Goal: Information Seeking & Learning: Learn about a topic

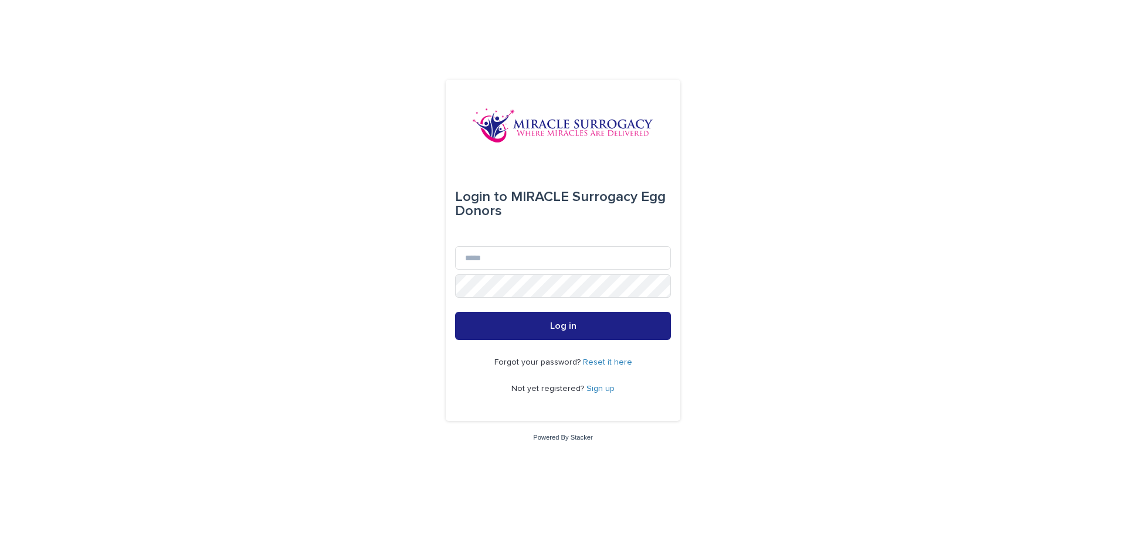
type input "**********"
click at [596, 386] on link "Sign up" at bounding box center [600, 389] width 28 height 8
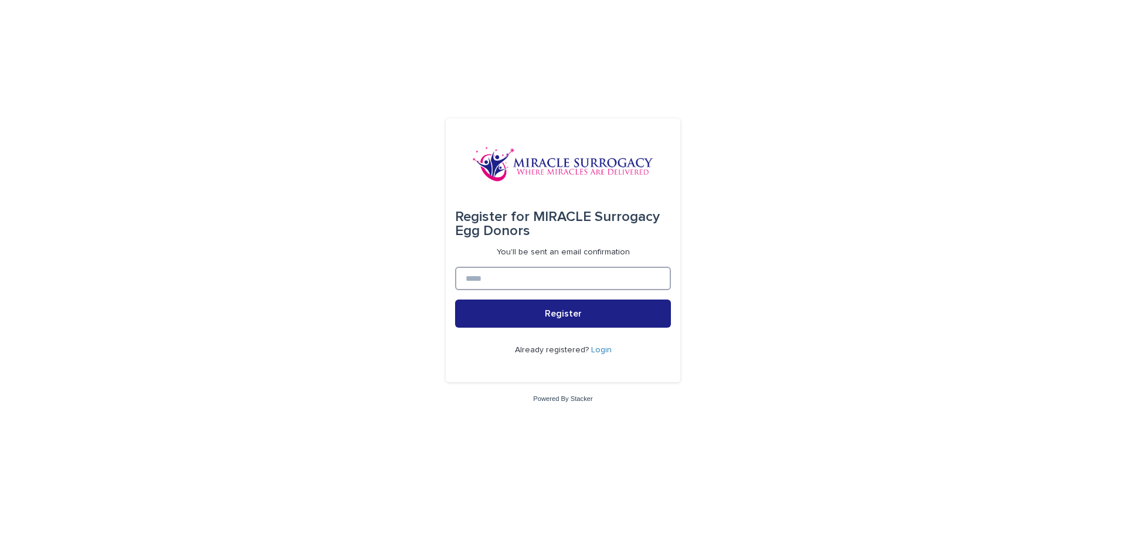
click at [621, 280] on input at bounding box center [563, 278] width 216 height 23
click at [515, 274] on input at bounding box center [563, 278] width 216 height 23
type input "**********"
click at [455, 300] on button "Register" at bounding box center [563, 314] width 216 height 28
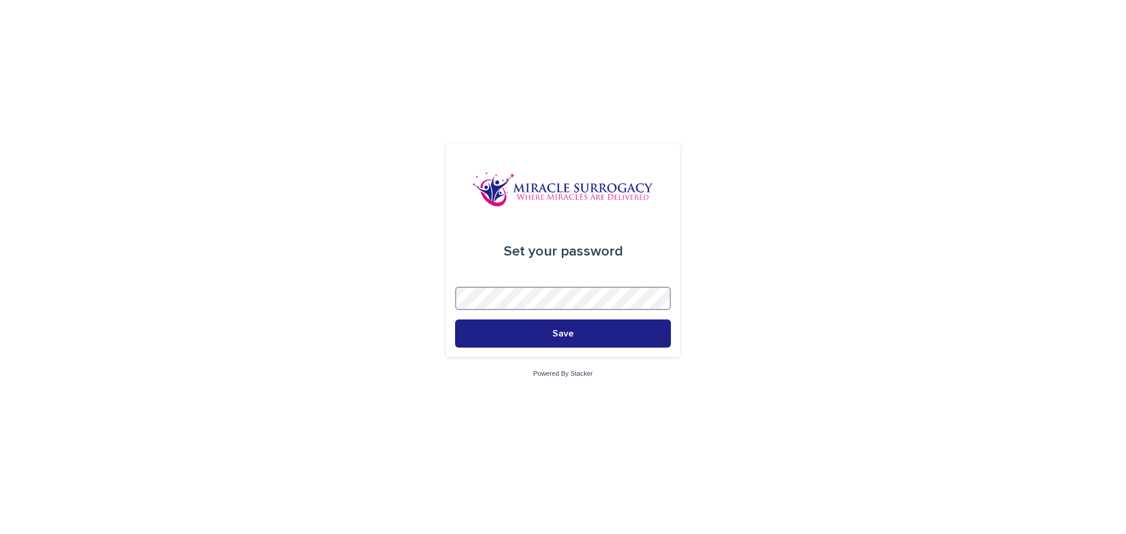
click at [455, 320] on button "Save" at bounding box center [563, 334] width 216 height 28
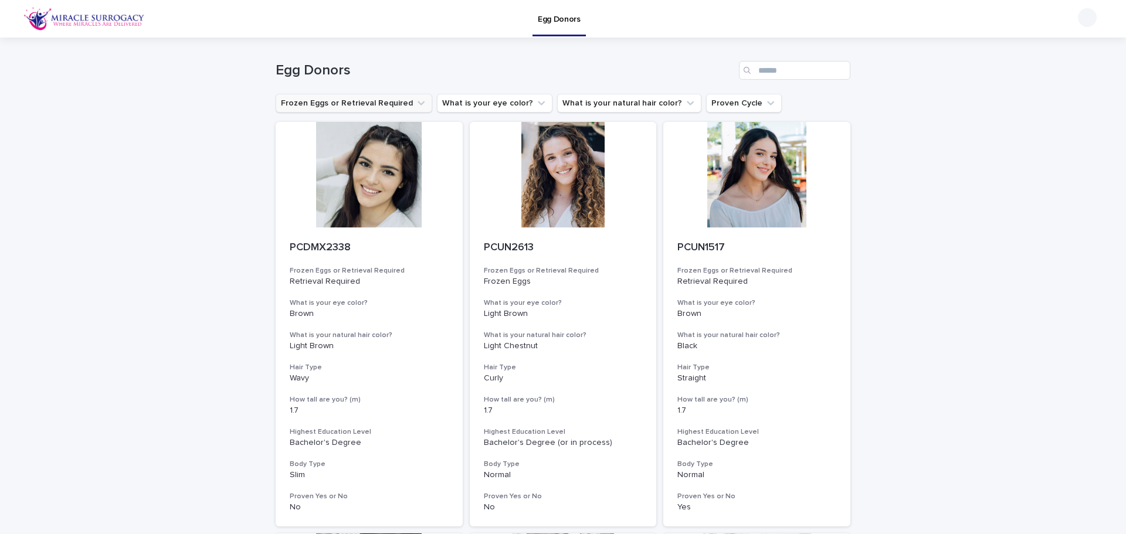
click at [388, 98] on button "Frozen Eggs or Retrieval Required" at bounding box center [354, 103] width 157 height 19
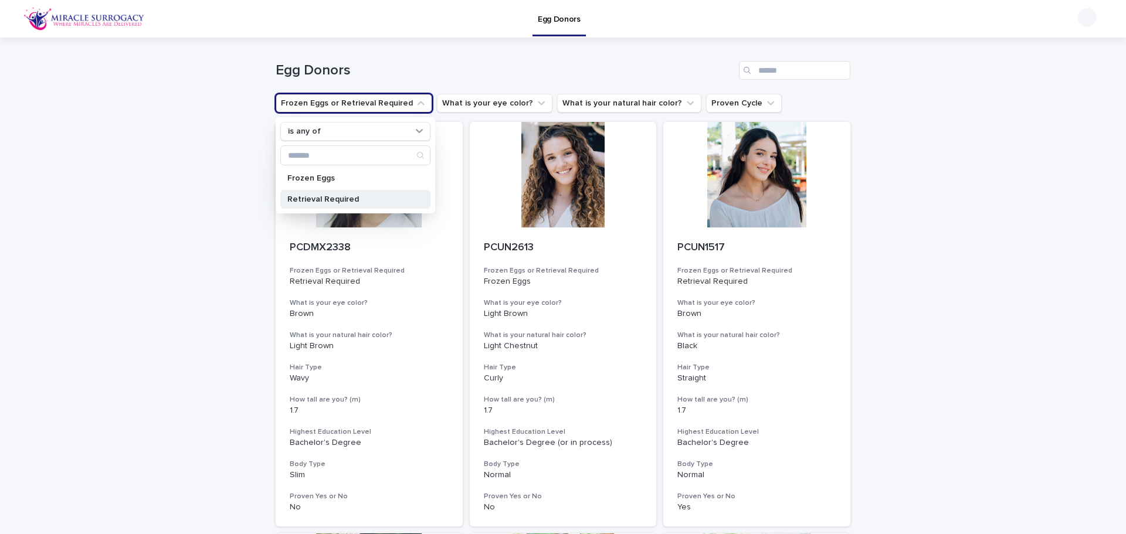
click at [341, 203] on p "Retrieval Required" at bounding box center [349, 199] width 124 height 8
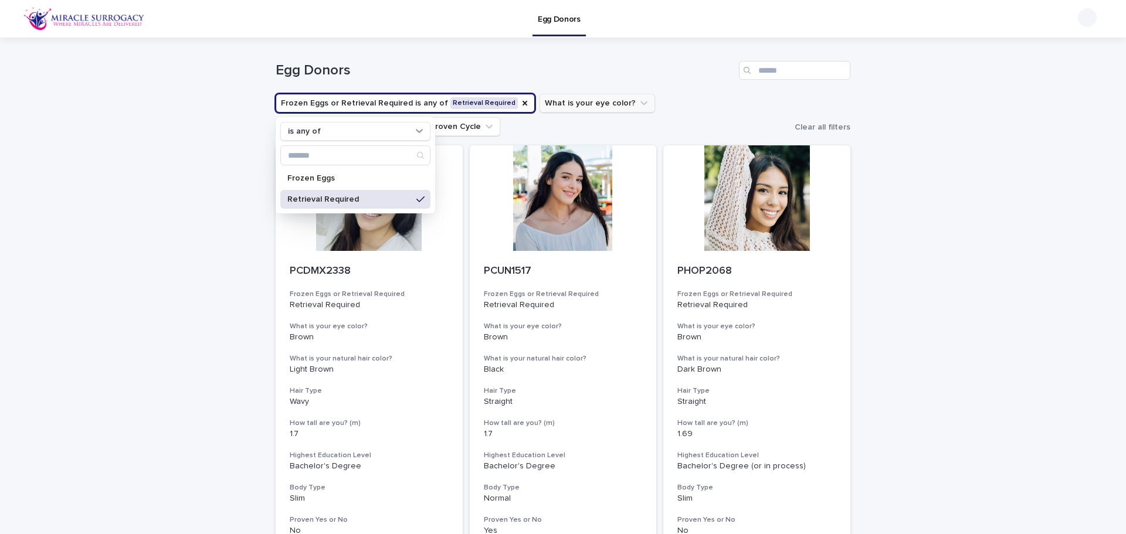
click at [559, 107] on button "What is your eye color?" at bounding box center [597, 103] width 116 height 19
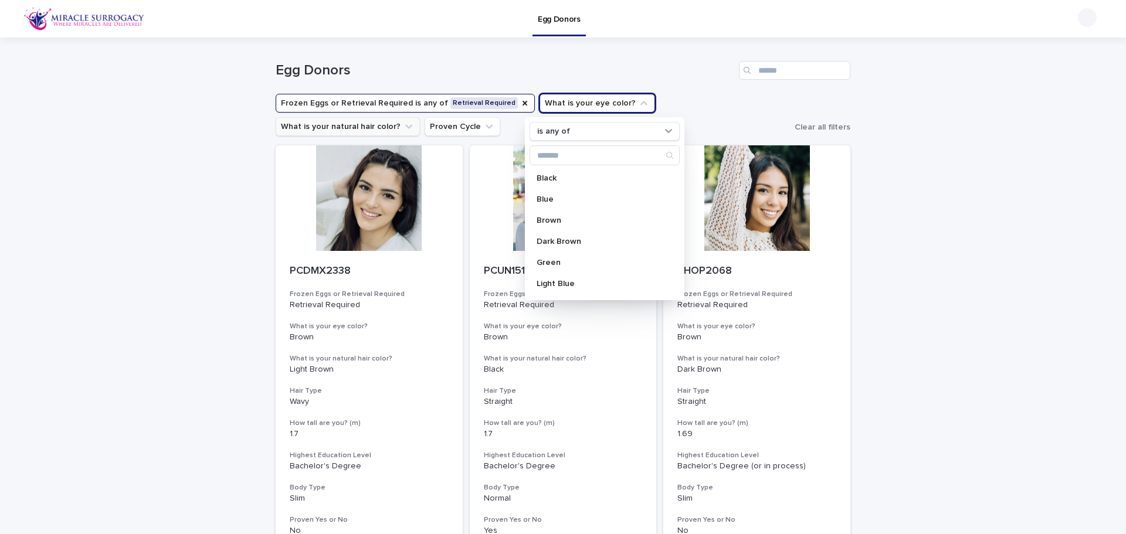
click at [420, 117] on button "What is your natural hair color?" at bounding box center [348, 126] width 144 height 19
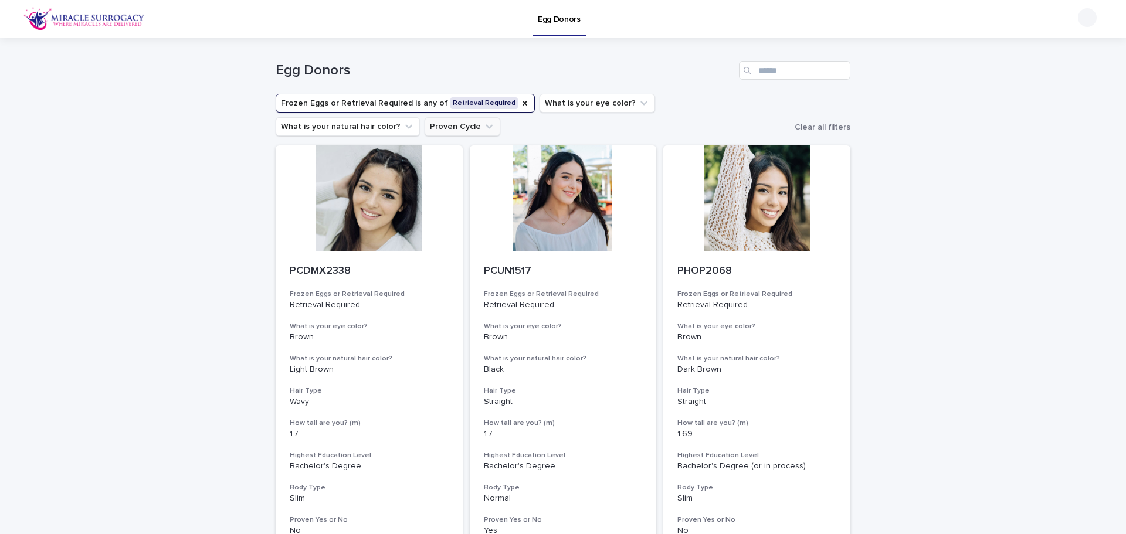
click at [424, 131] on button "Proven Cycle" at bounding box center [462, 126] width 76 height 19
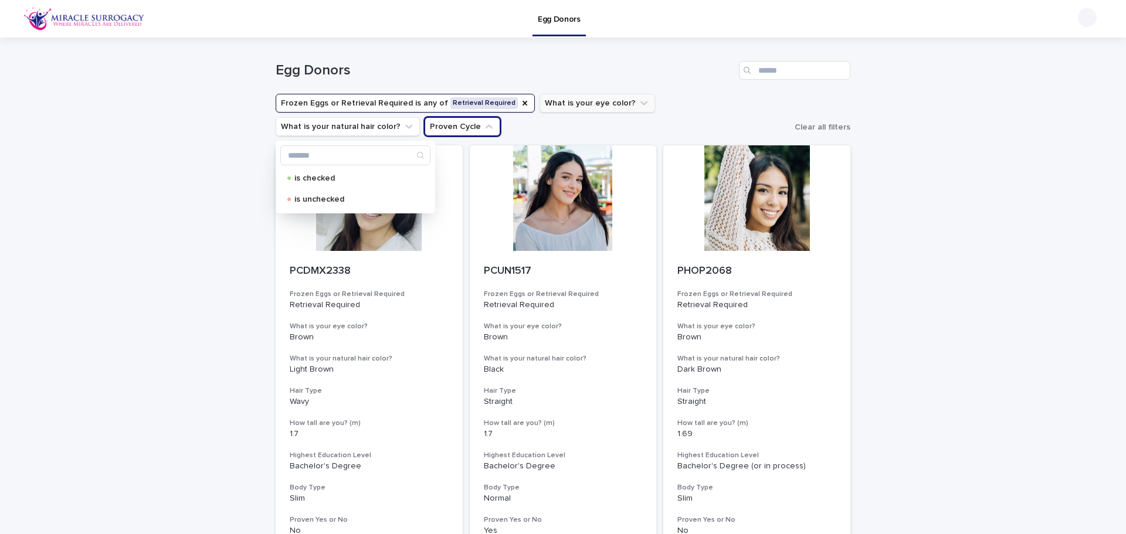
click at [605, 104] on button "What is your eye color?" at bounding box center [597, 103] width 116 height 19
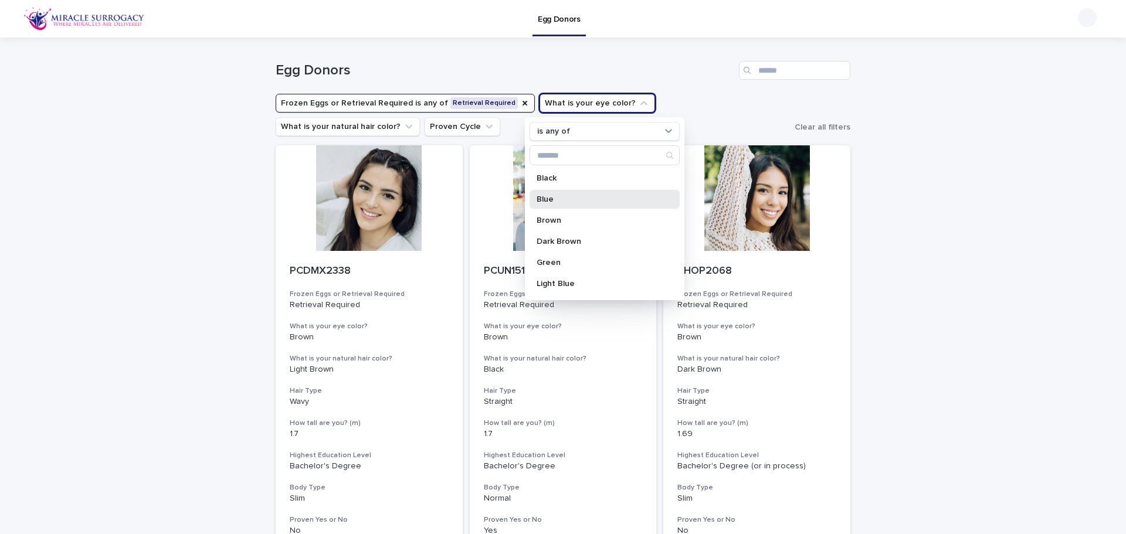
click at [551, 203] on p "Blue" at bounding box center [598, 199] width 124 height 8
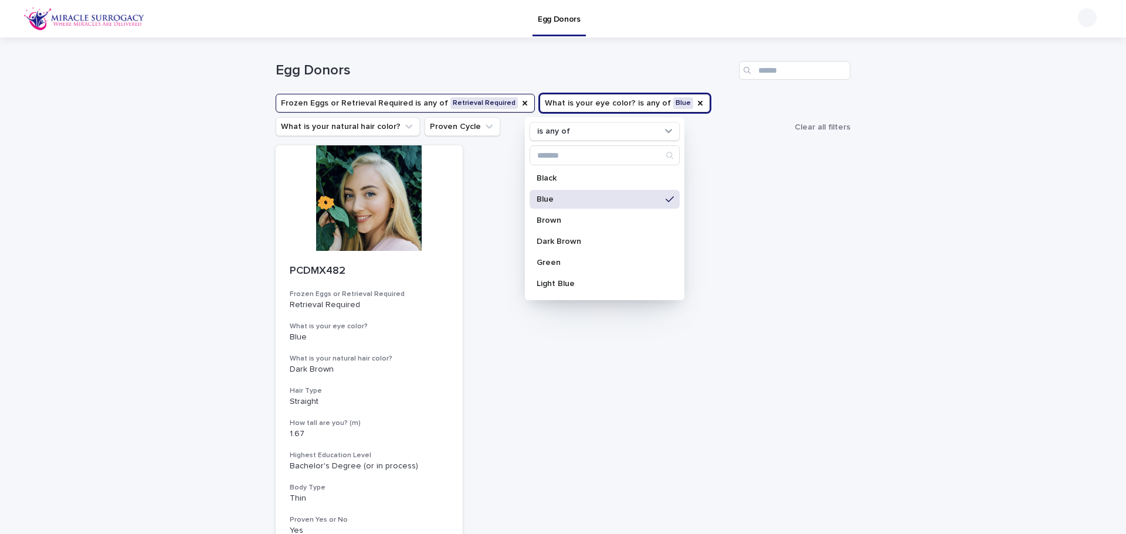
click at [739, 123] on ul "Frozen Eggs or Retrieval Required is any of Retrieval Required What is your [ME…" at bounding box center [532, 114] width 519 height 47
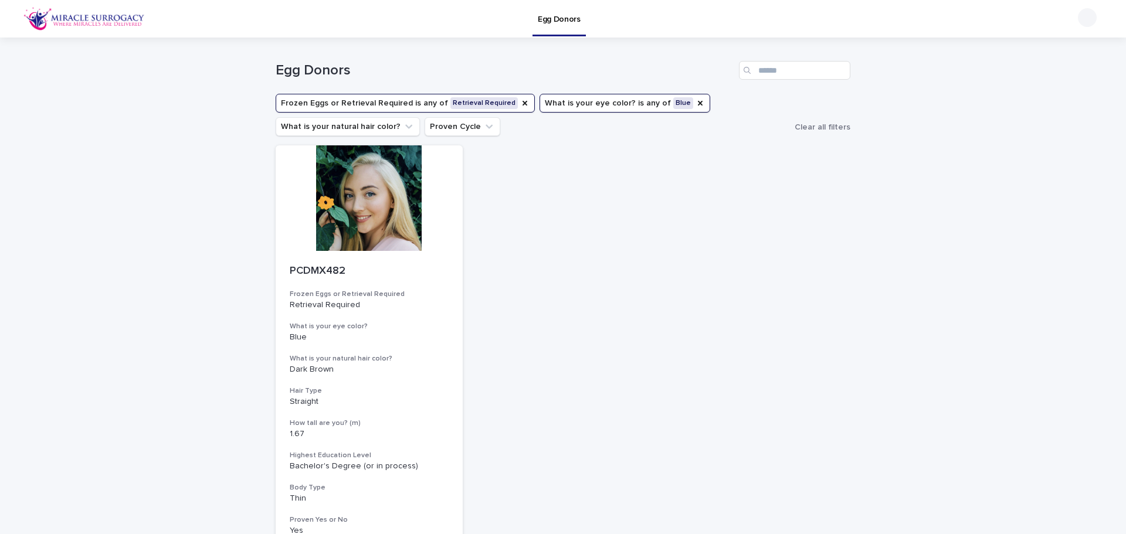
click at [583, 110] on button "What is your [MEDICAL_DATA]? is any of Blue" at bounding box center [624, 103] width 171 height 19
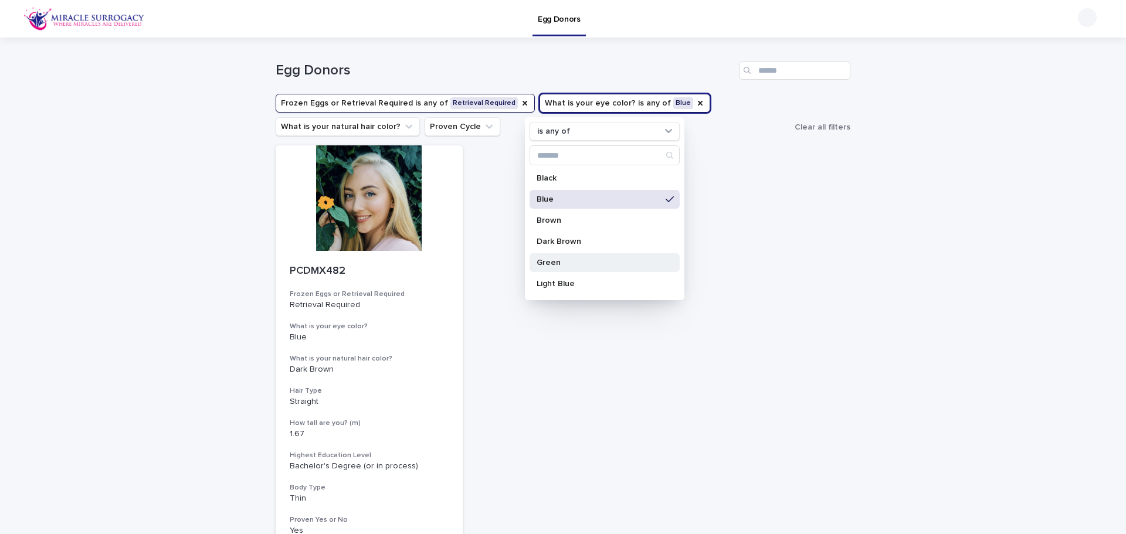
click at [592, 260] on p "Green" at bounding box center [598, 263] width 124 height 8
click at [763, 202] on div "PCDMX482 Frozen Eggs or Retrieval Required Retrieval Required What is your [MED…" at bounding box center [563, 347] width 575 height 405
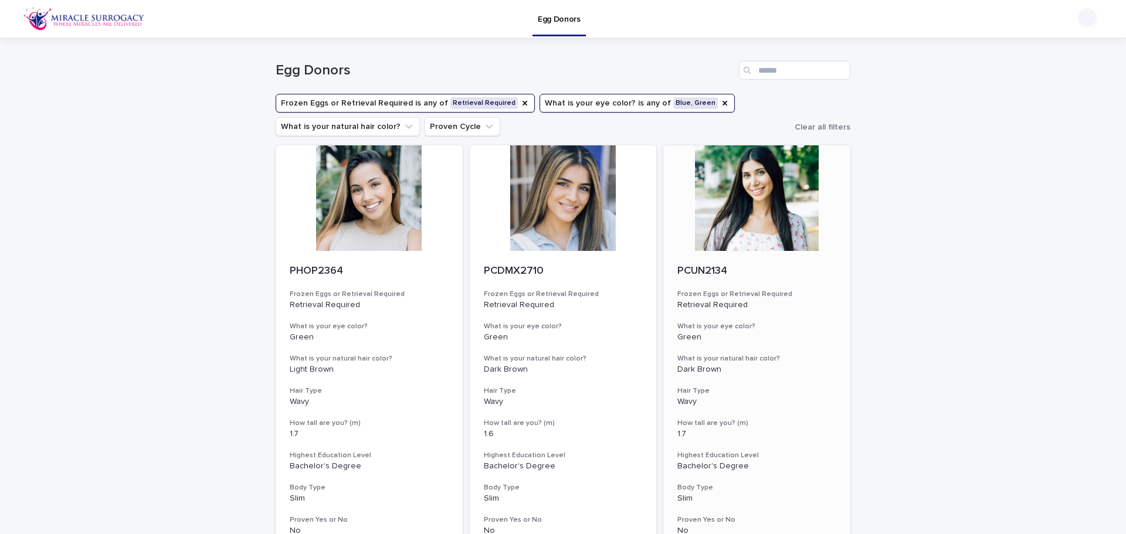
click at [746, 213] on div at bounding box center [756, 198] width 187 height 106
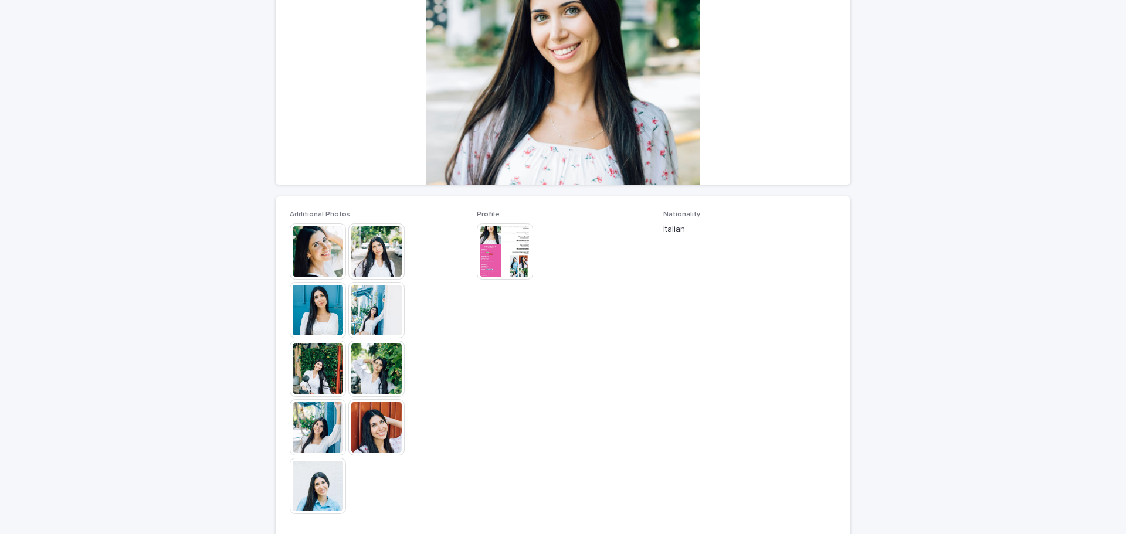
scroll to position [176, 0]
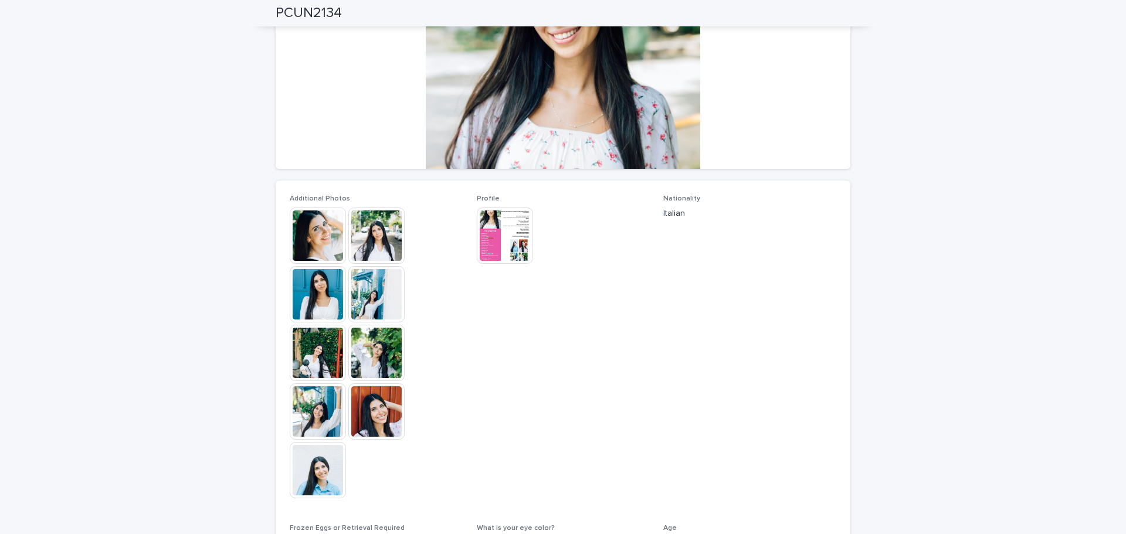
click at [498, 230] on img at bounding box center [505, 236] width 56 height 56
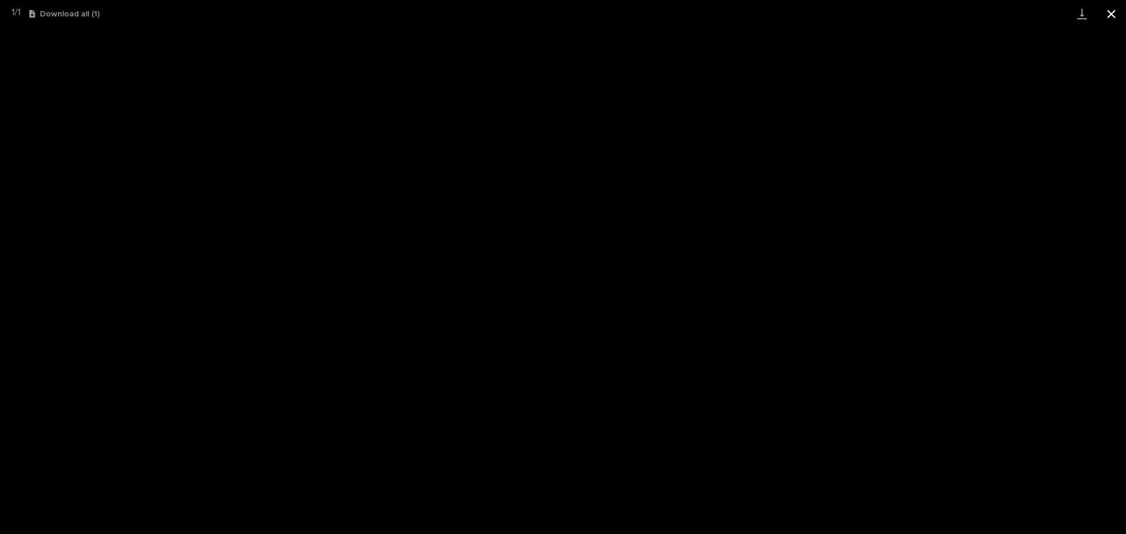
click at [1112, 16] on button "Close gallery" at bounding box center [1110, 14] width 29 height 28
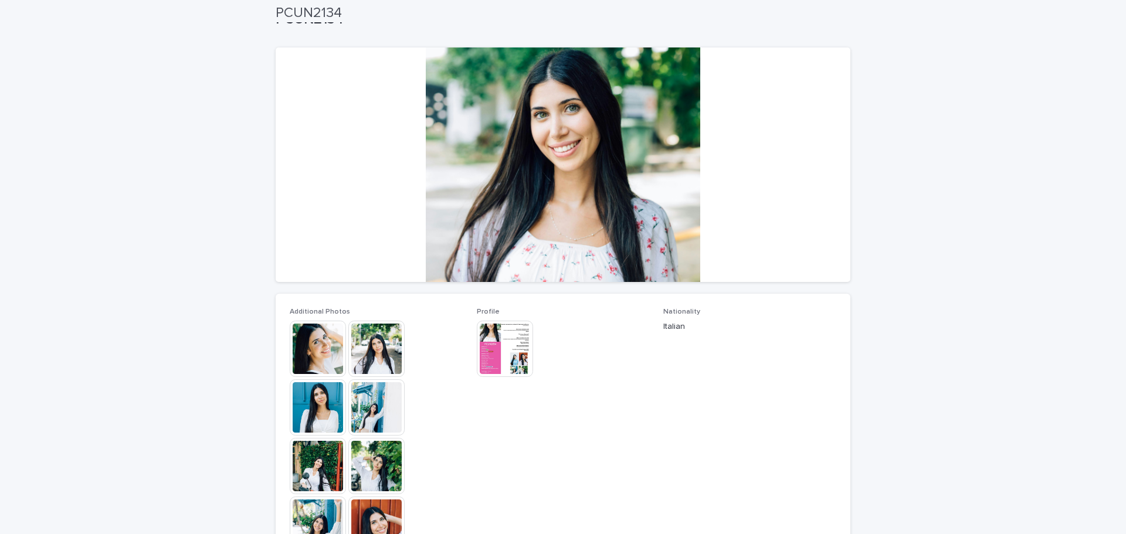
scroll to position [0, 0]
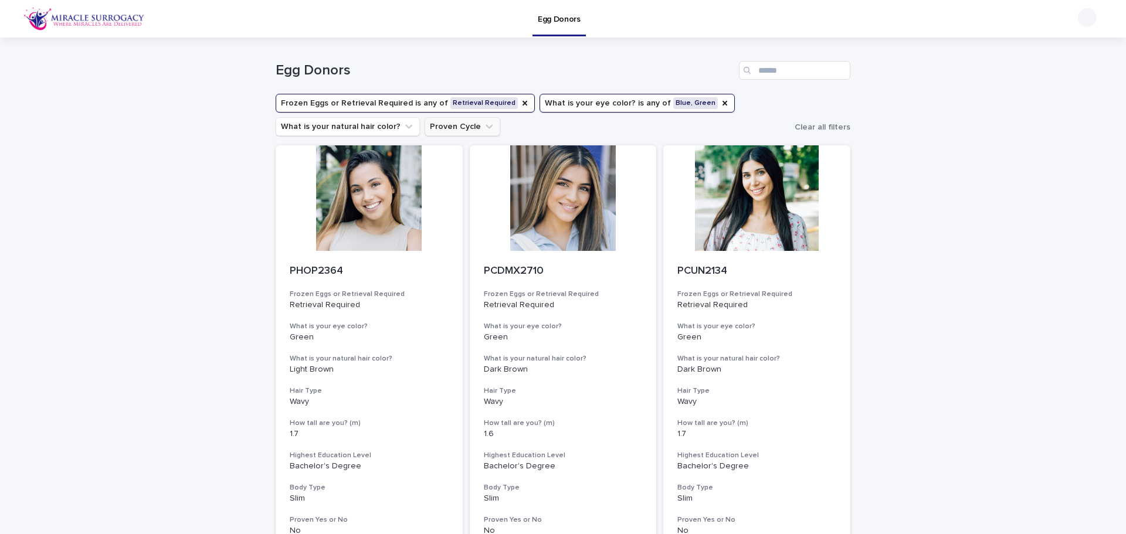
click at [426, 128] on button "Proven Cycle" at bounding box center [462, 126] width 76 height 19
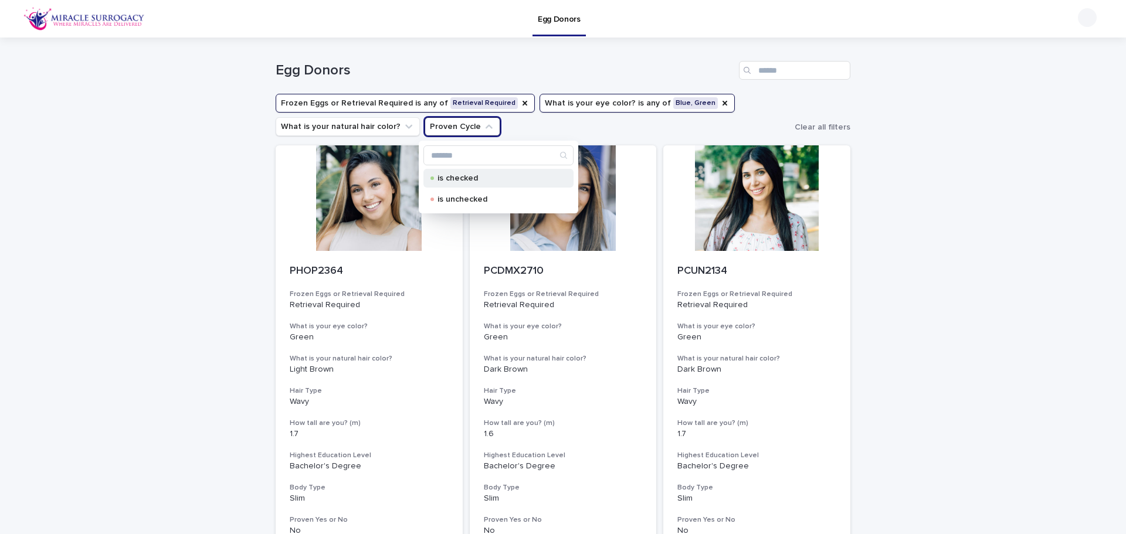
click at [461, 182] on p "is checked" at bounding box center [495, 178] width 117 height 8
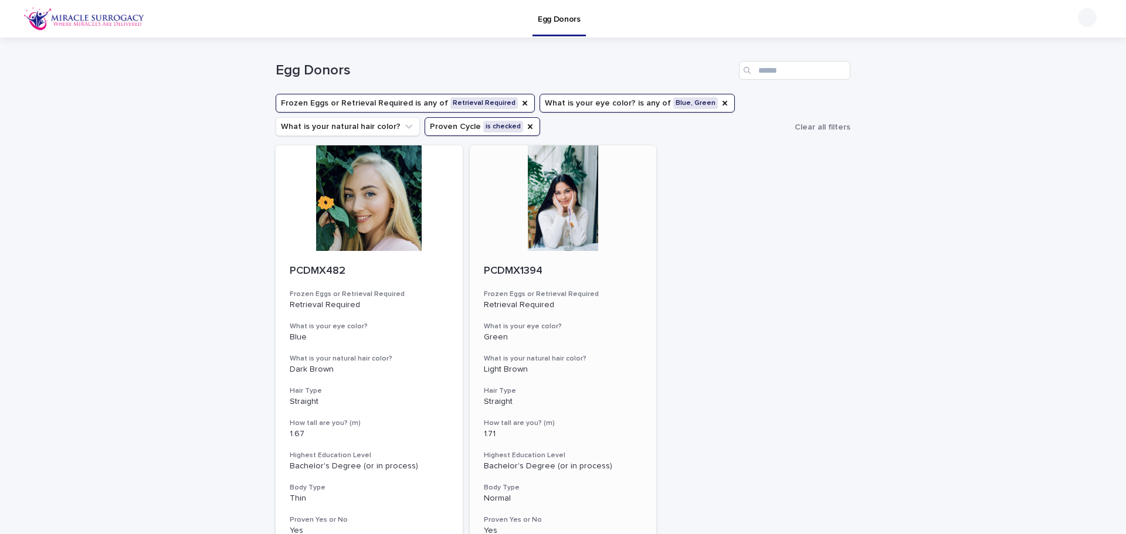
click at [559, 222] on div at bounding box center [563, 198] width 187 height 106
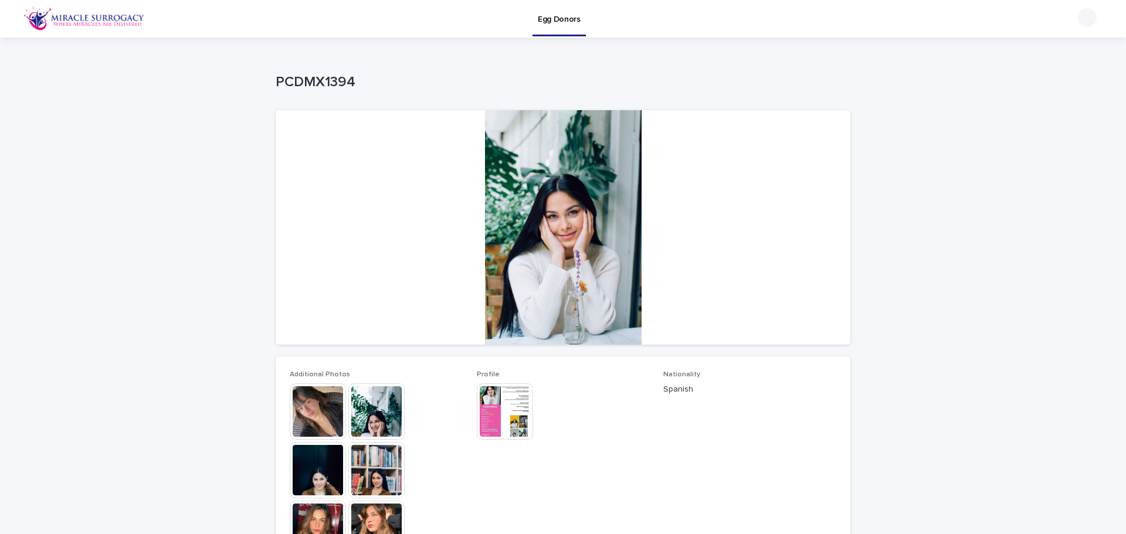
click at [490, 426] on img at bounding box center [505, 411] width 56 height 56
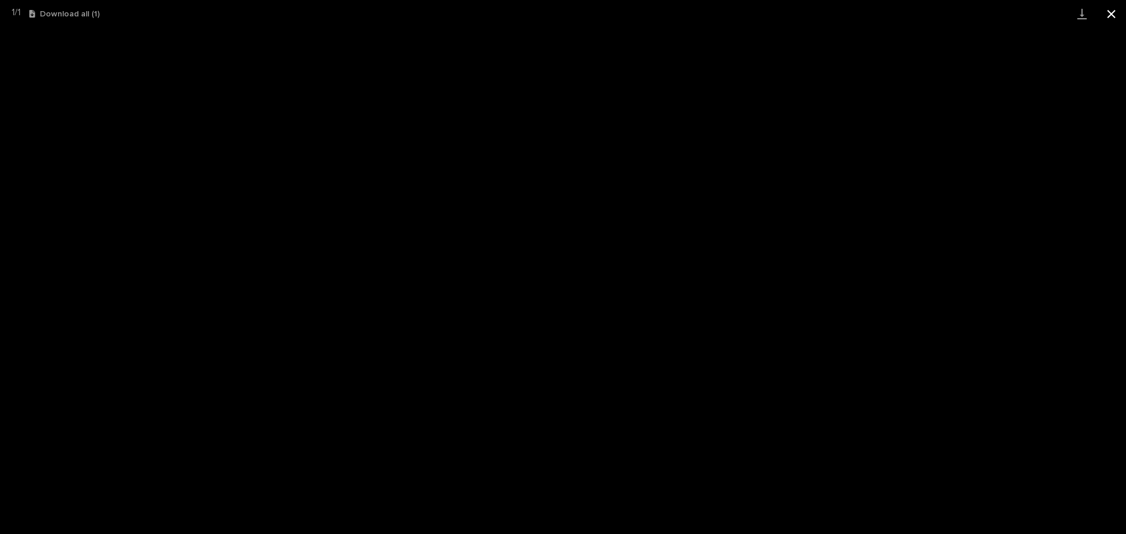
click at [1115, 14] on button "Close gallery" at bounding box center [1110, 14] width 29 height 28
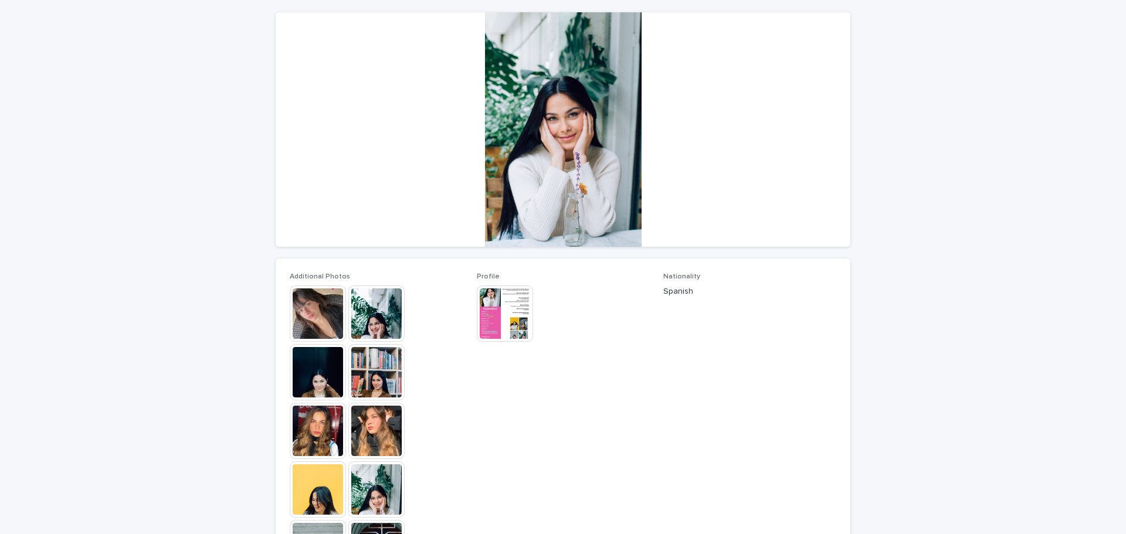
scroll to position [176, 0]
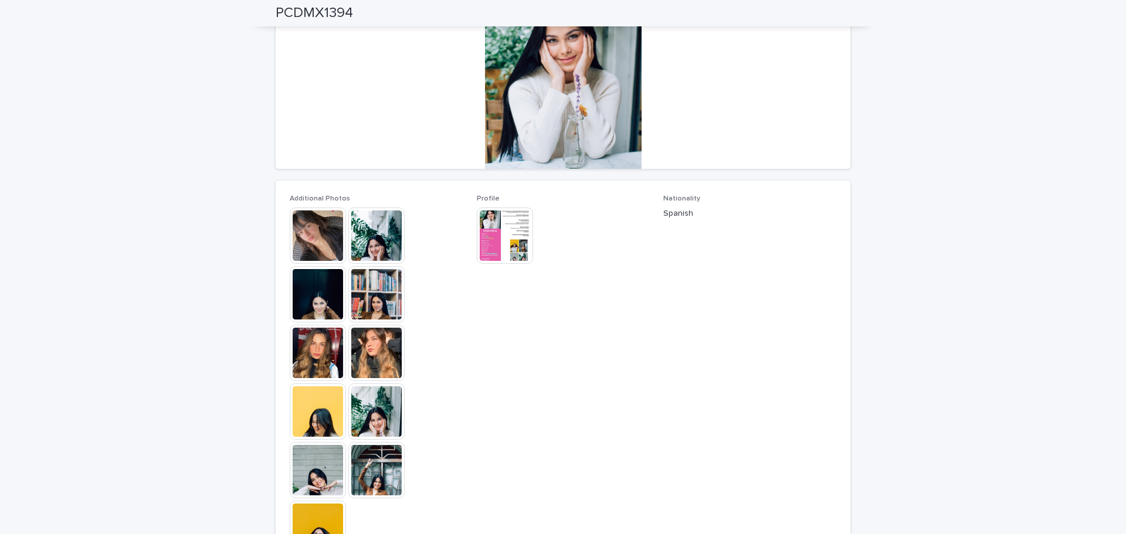
click at [308, 246] on img at bounding box center [318, 236] width 56 height 56
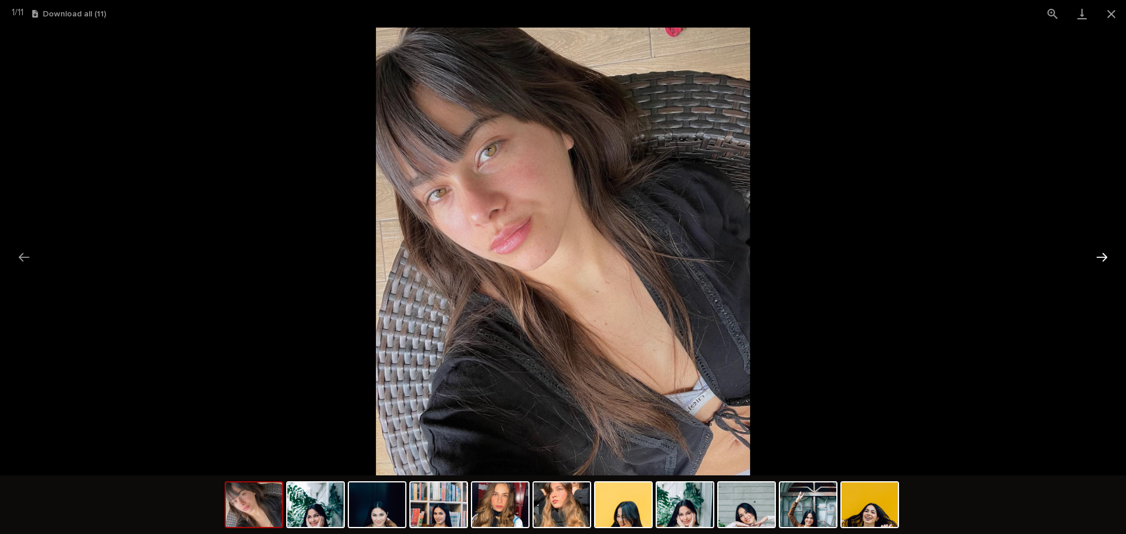
click at [1099, 257] on button "Next slide" at bounding box center [1101, 257] width 25 height 23
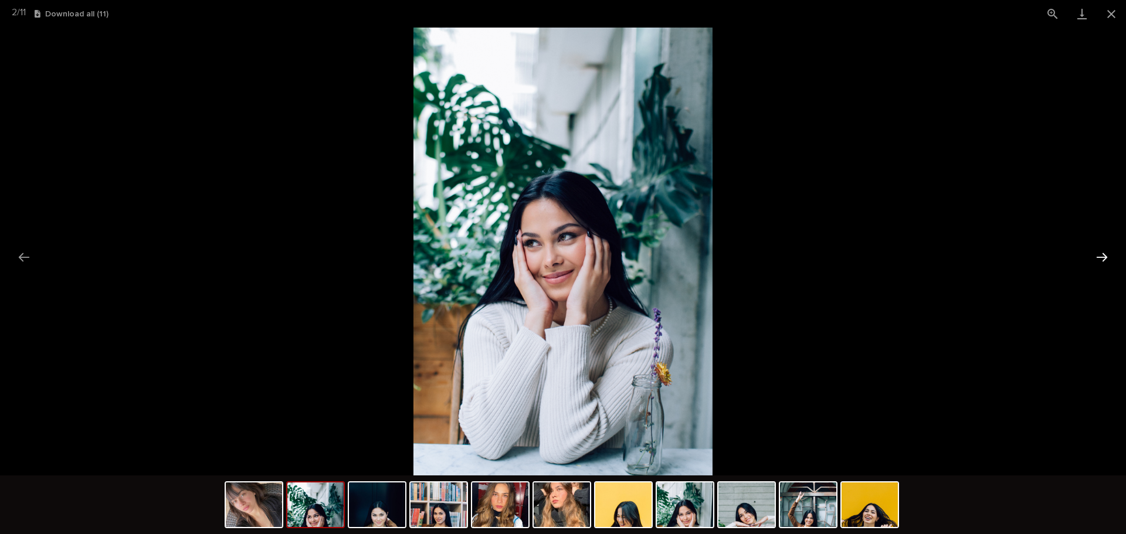
click at [1099, 257] on button "Next slide" at bounding box center [1101, 257] width 25 height 23
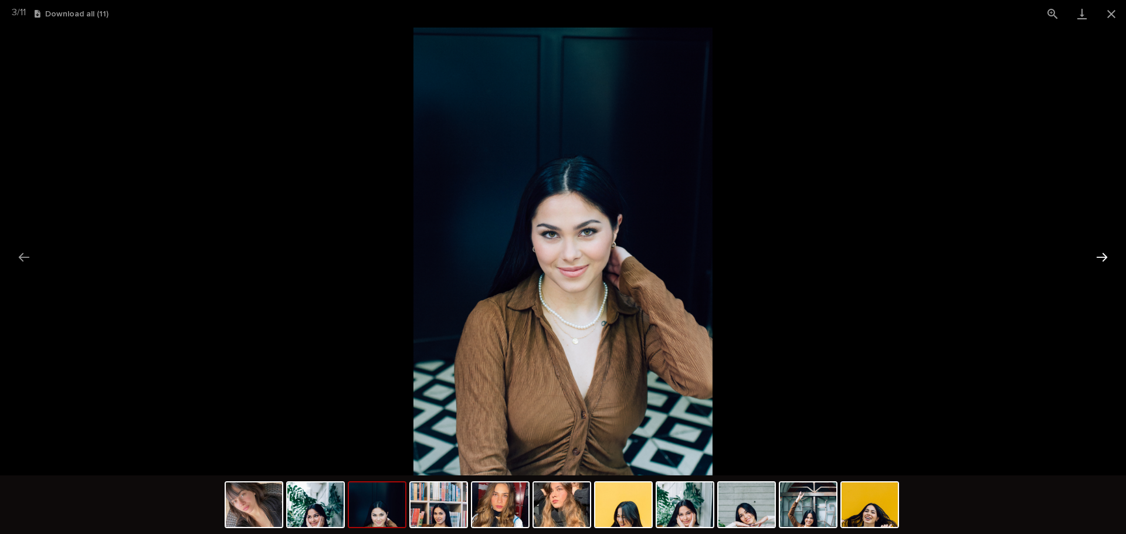
click at [1099, 257] on button "Next slide" at bounding box center [1101, 257] width 25 height 23
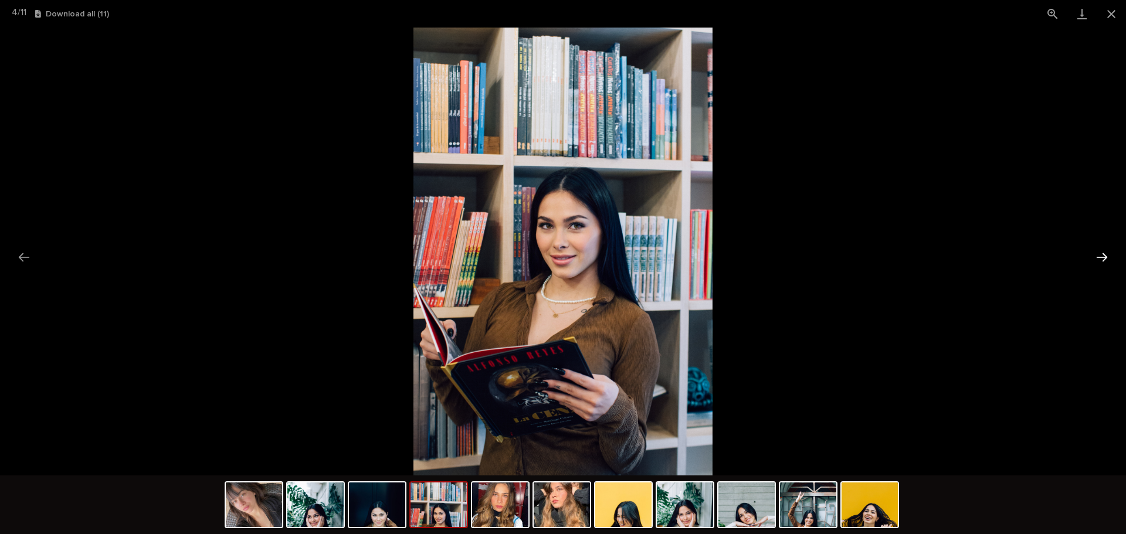
click at [1099, 257] on button "Next slide" at bounding box center [1101, 257] width 25 height 23
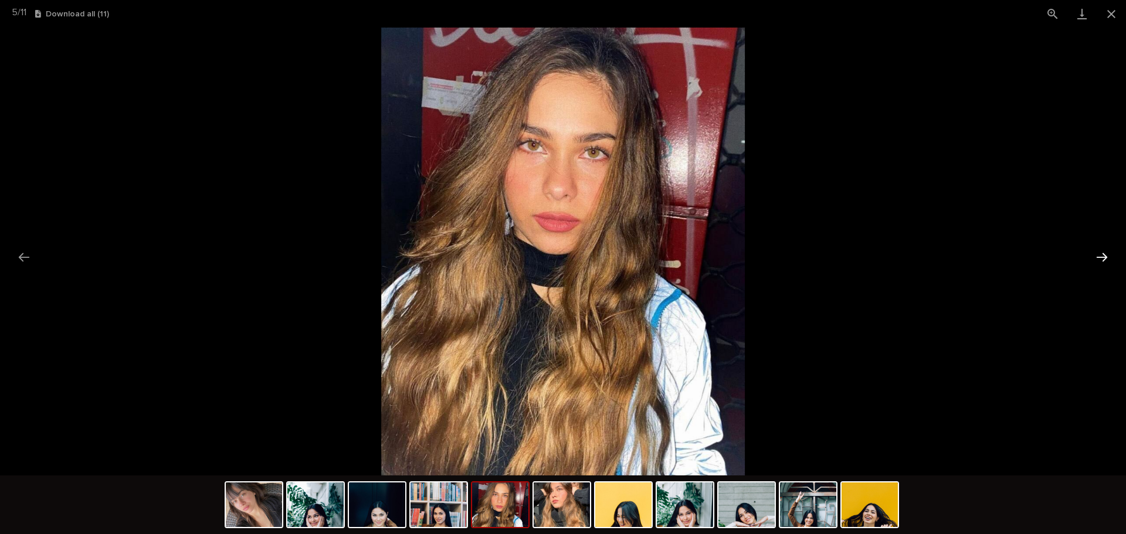
click at [1099, 257] on button "Next slide" at bounding box center [1101, 257] width 25 height 23
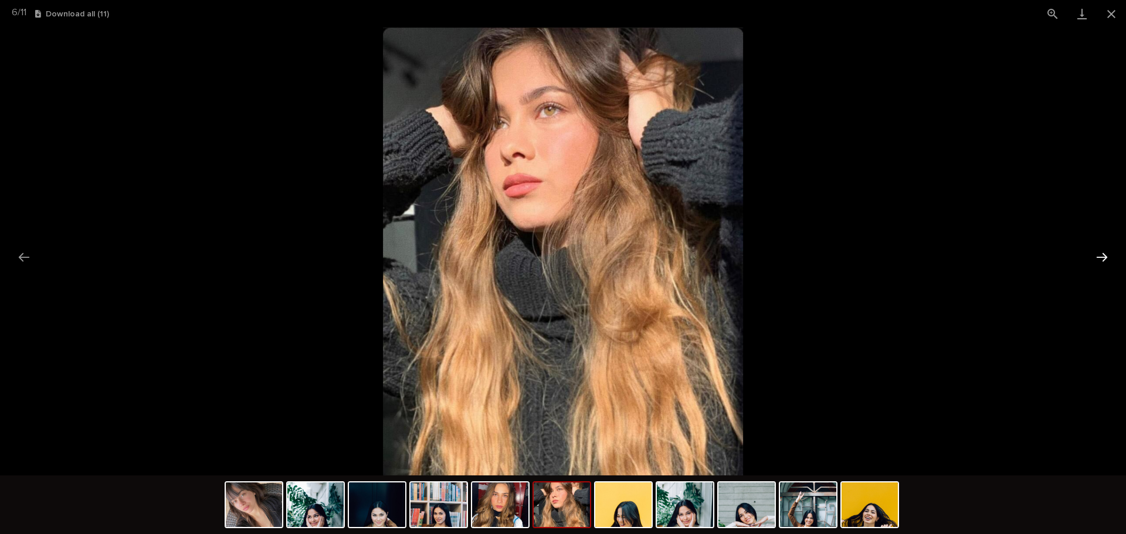
click at [1099, 257] on button "Next slide" at bounding box center [1101, 257] width 25 height 23
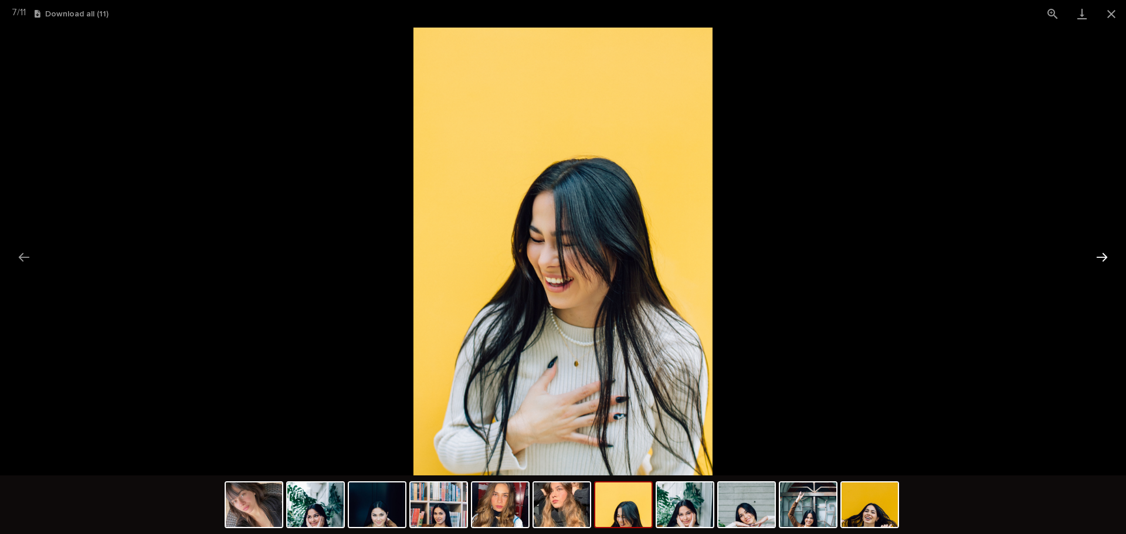
click at [1099, 257] on button "Next slide" at bounding box center [1101, 257] width 25 height 23
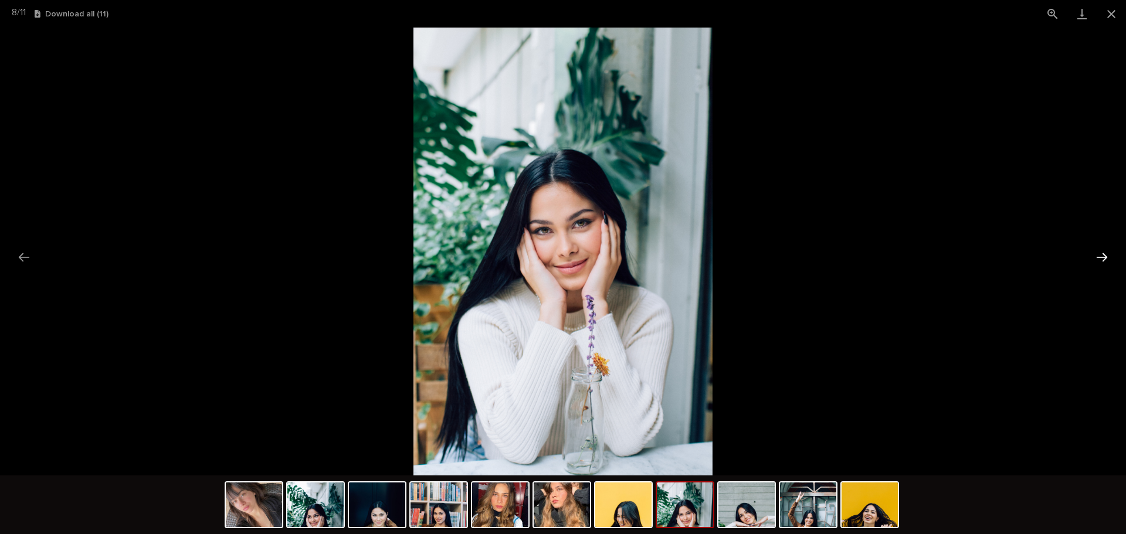
click at [1099, 257] on button "Next slide" at bounding box center [1101, 257] width 25 height 23
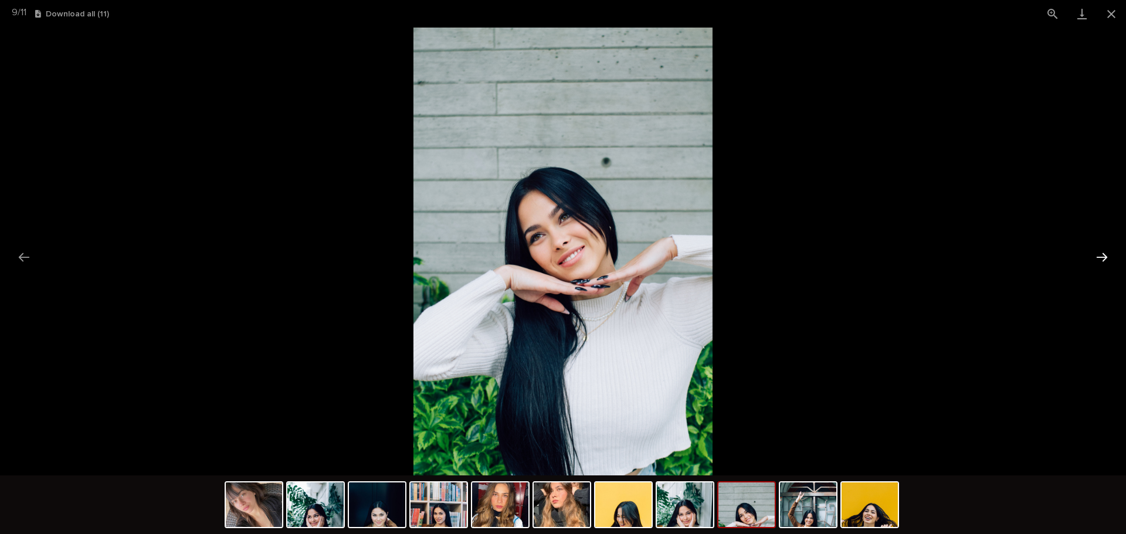
click at [1099, 257] on button "Next slide" at bounding box center [1101, 257] width 25 height 23
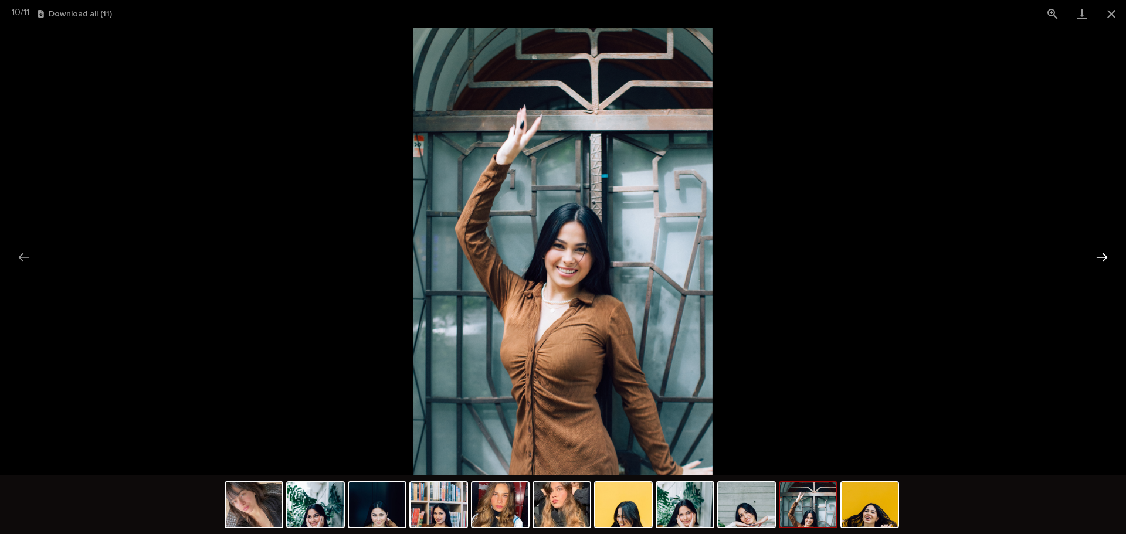
click at [1099, 257] on button "Next slide" at bounding box center [1101, 257] width 25 height 23
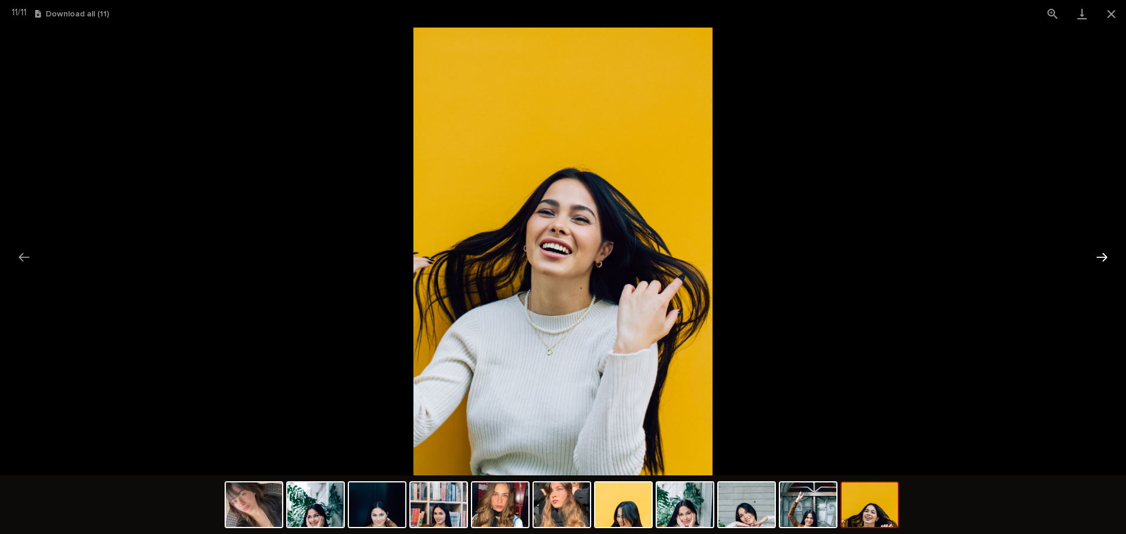
click at [1099, 257] on button "Next slide" at bounding box center [1101, 257] width 25 height 23
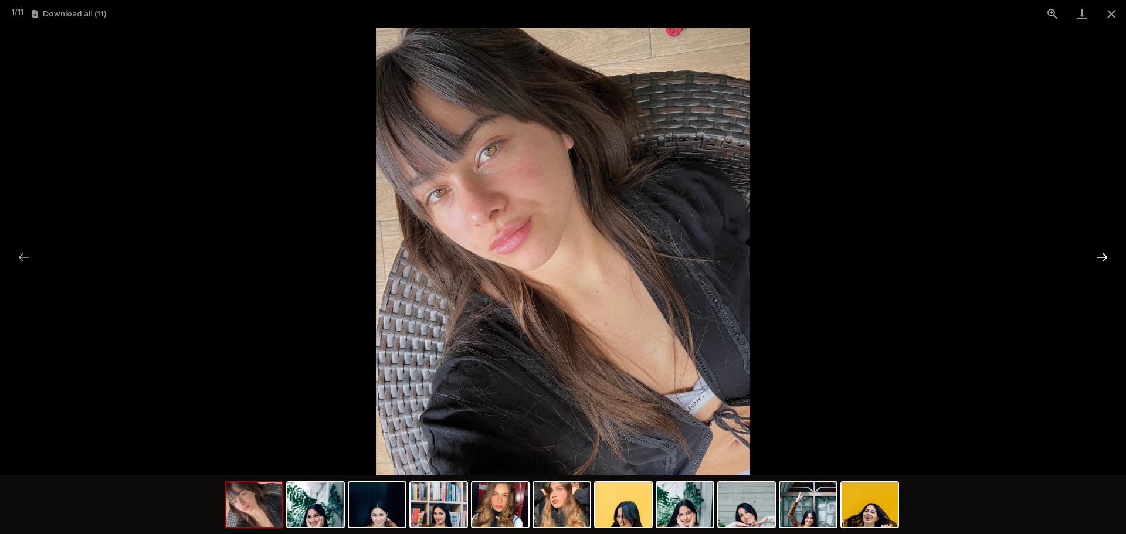
click at [1099, 257] on button "Next slide" at bounding box center [1101, 257] width 25 height 23
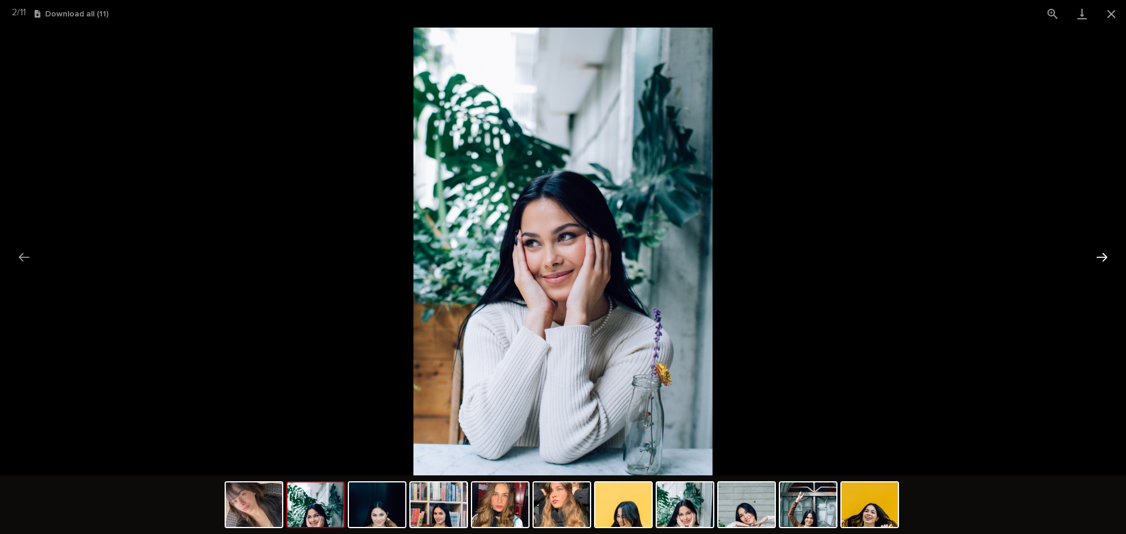
click at [1099, 257] on button "Next slide" at bounding box center [1101, 257] width 25 height 23
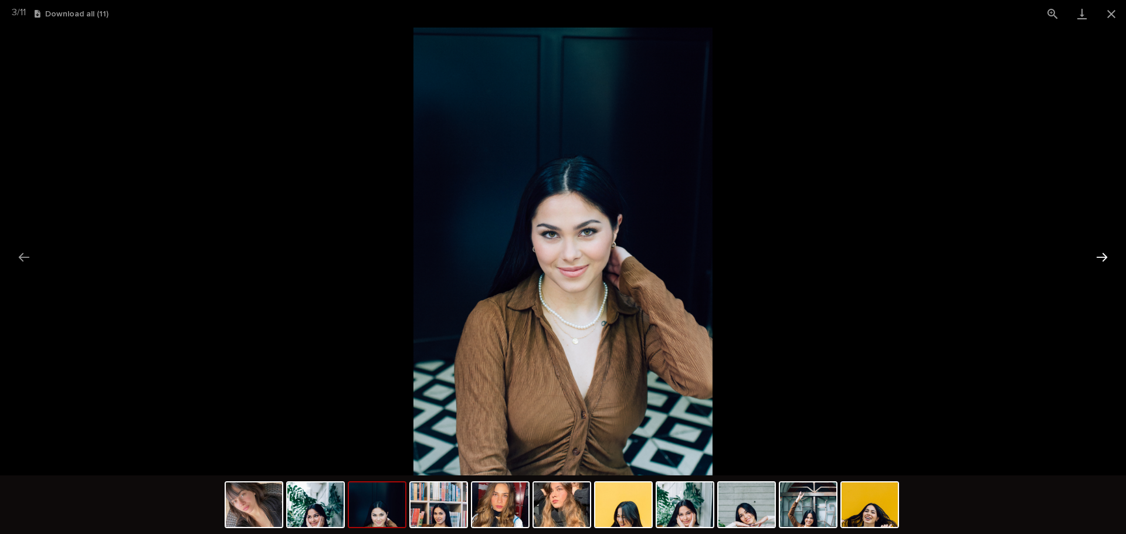
click at [1099, 257] on button "Next slide" at bounding box center [1101, 257] width 25 height 23
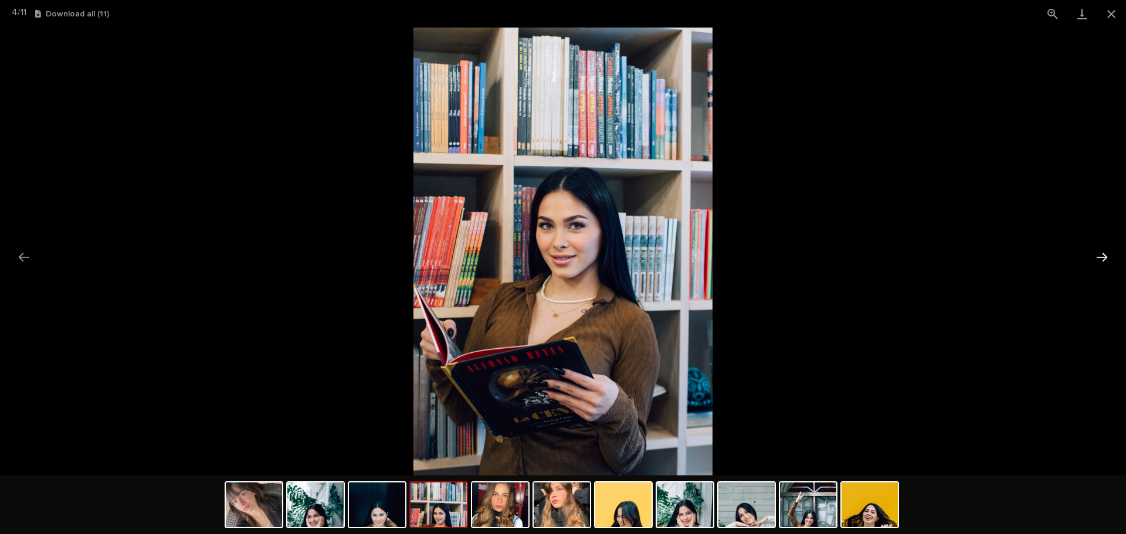
click at [1099, 257] on button "Next slide" at bounding box center [1101, 257] width 25 height 23
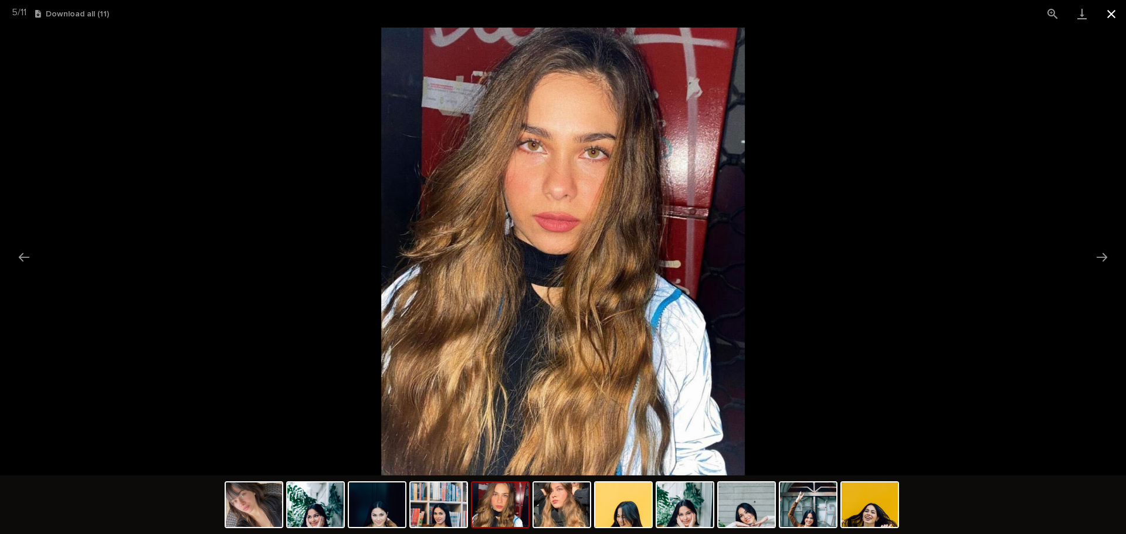
drag, startPoint x: 1109, startPoint y: 10, endPoint x: 1049, endPoint y: 36, distance: 64.6
click at [1109, 12] on button "Close gallery" at bounding box center [1110, 14] width 29 height 28
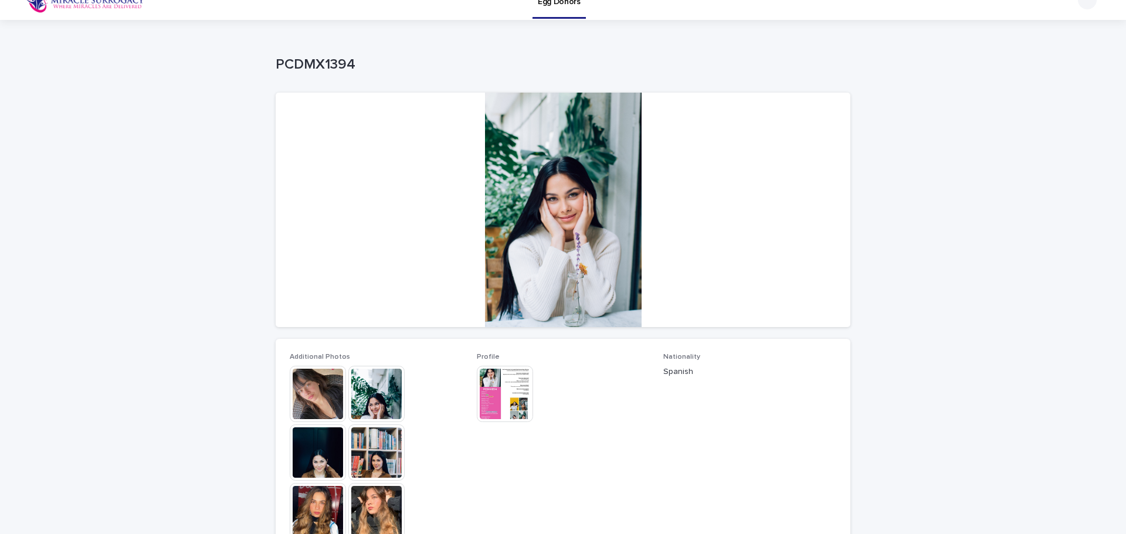
scroll to position [0, 0]
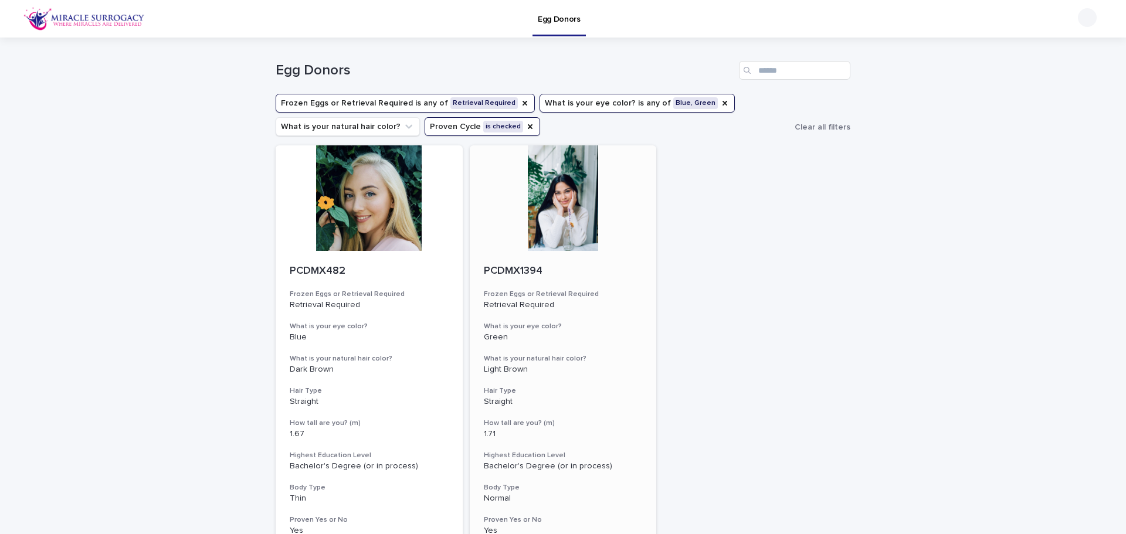
click at [559, 223] on div at bounding box center [563, 198] width 187 height 106
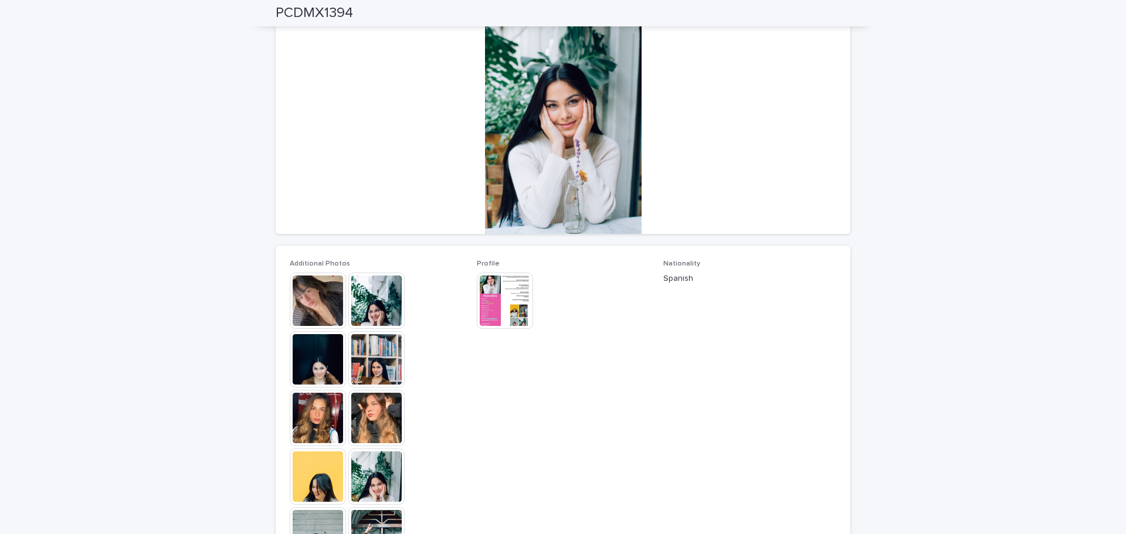
click at [478, 143] on div at bounding box center [563, 116] width 575 height 235
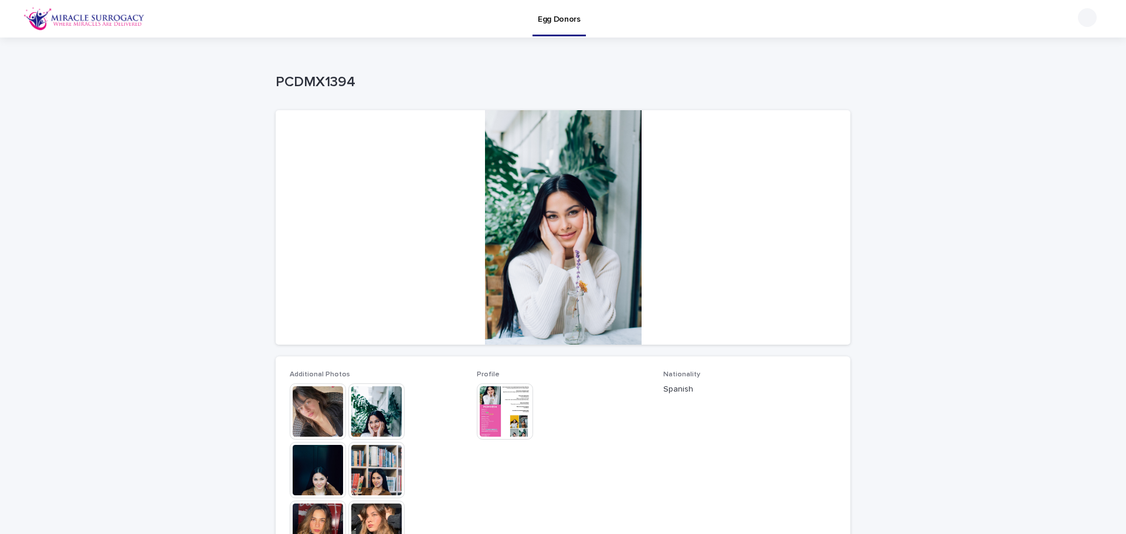
click at [327, 81] on p "PCDMX1394" at bounding box center [561, 82] width 570 height 17
copy p "PCDMX1394"
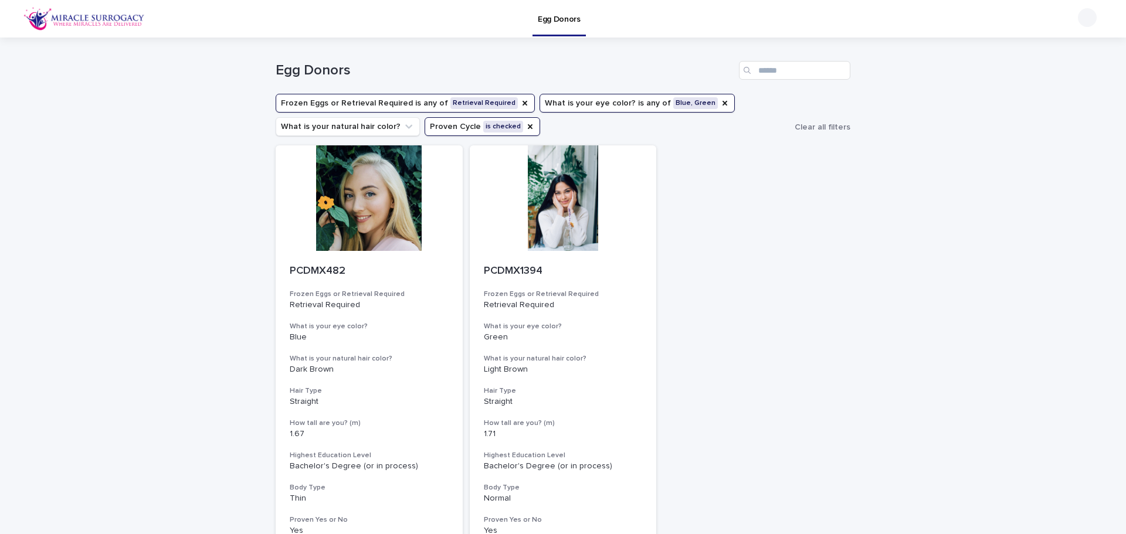
click at [592, 103] on button "What is your [MEDICAL_DATA]? is any of Blue, Green" at bounding box center [636, 103] width 195 height 19
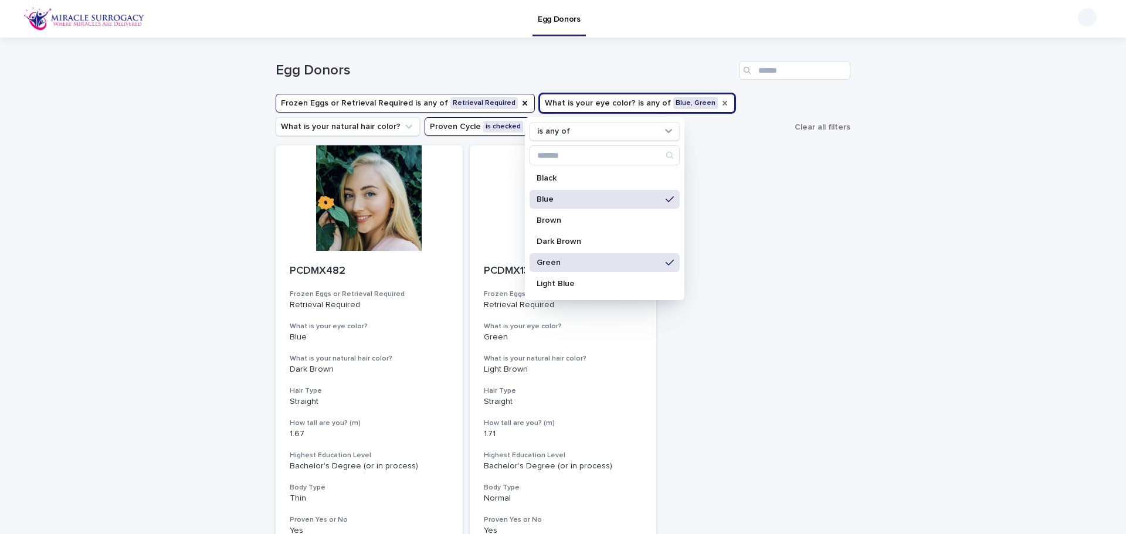
click at [720, 101] on icon "What is your eye color?" at bounding box center [724, 102] width 9 height 9
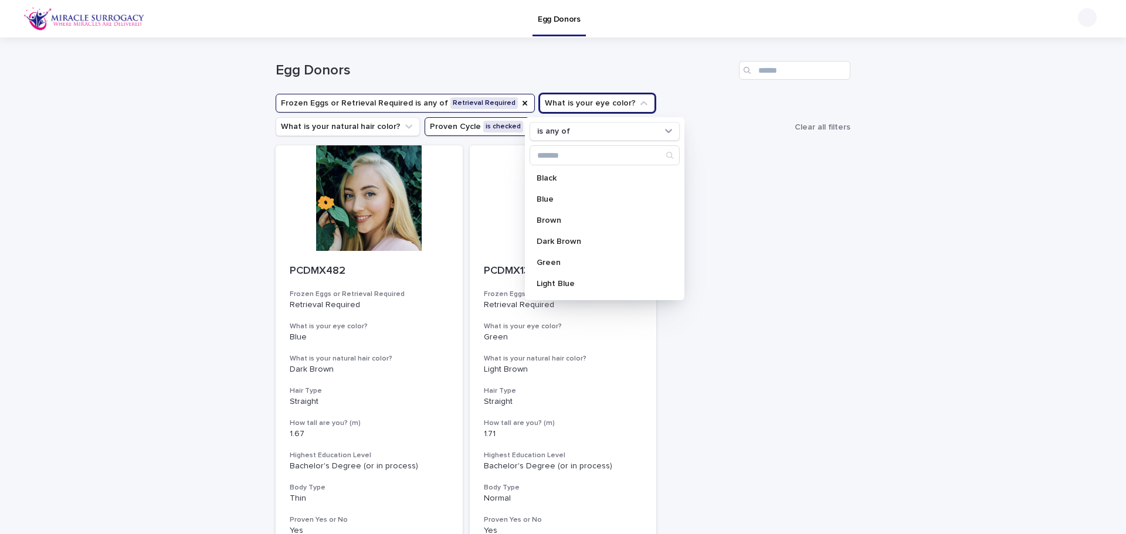
click at [769, 169] on div "PCDMX482 Frozen Eggs or Retrieval Required Retrieval Required What is your [MED…" at bounding box center [563, 347] width 575 height 405
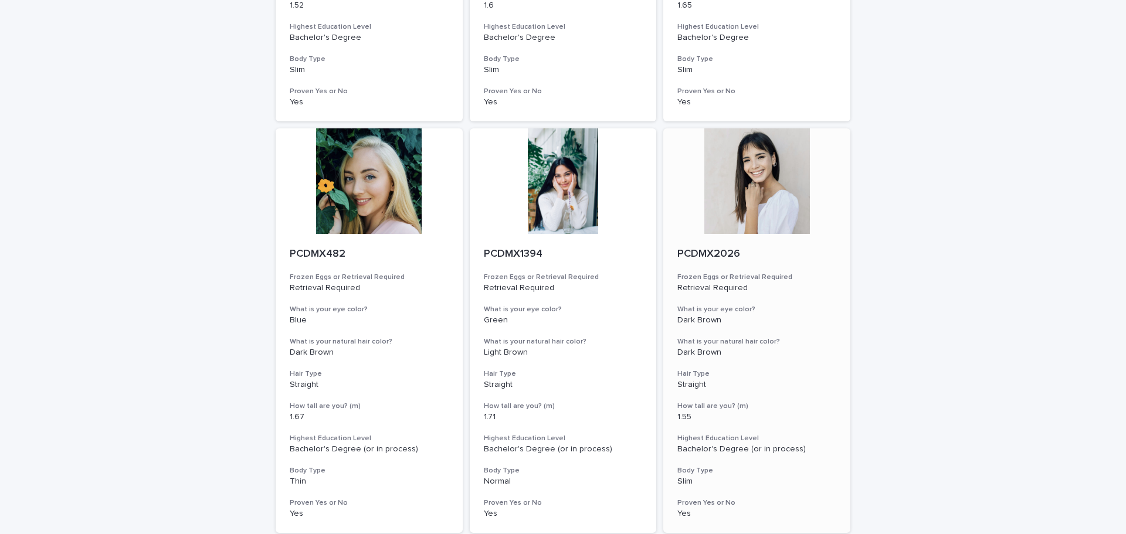
scroll to position [1055, 0]
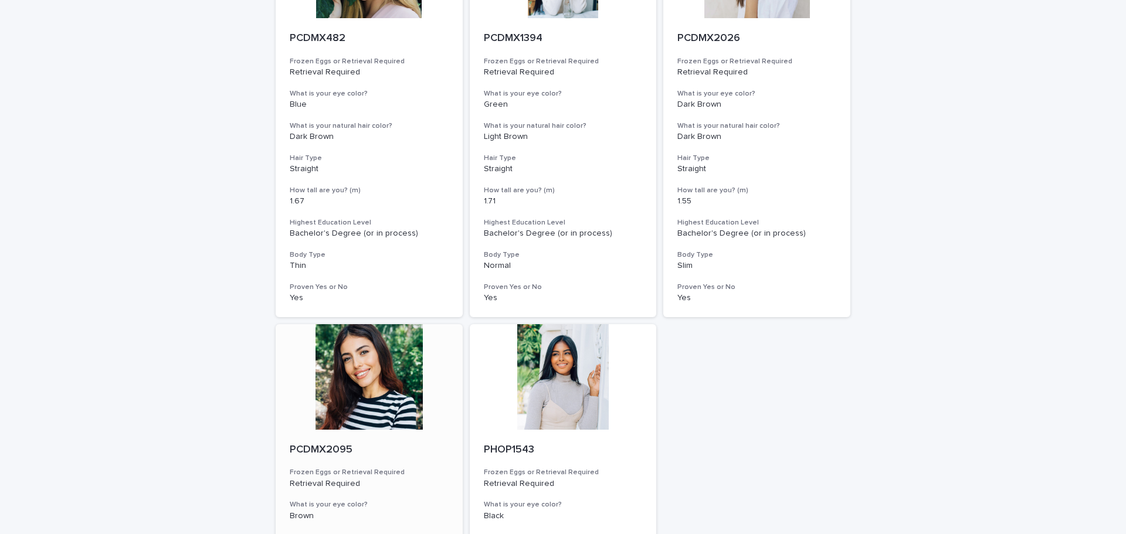
click at [332, 377] on div at bounding box center [369, 377] width 187 height 106
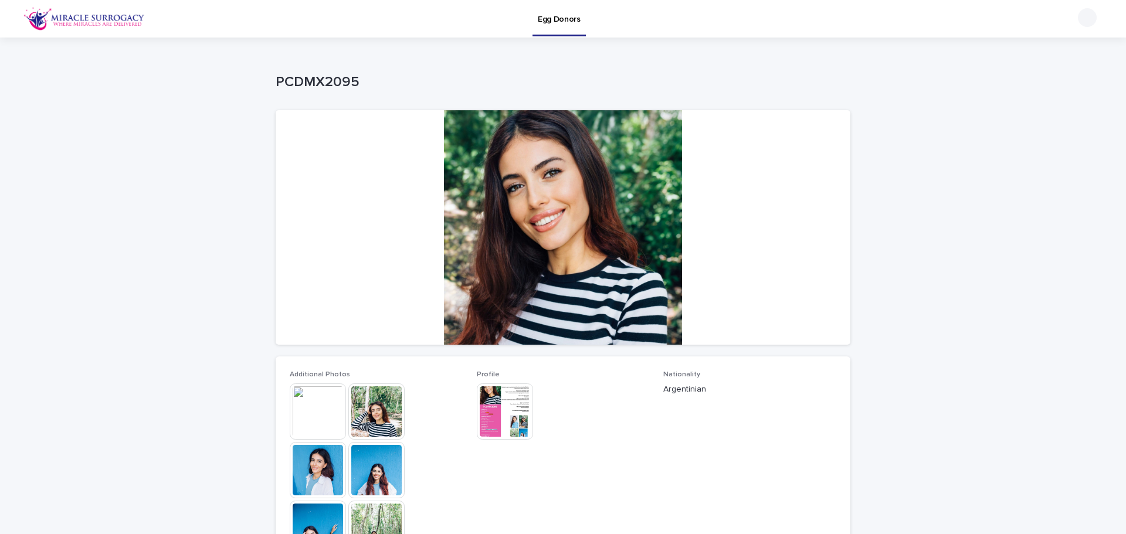
click at [324, 417] on img at bounding box center [318, 411] width 56 height 56
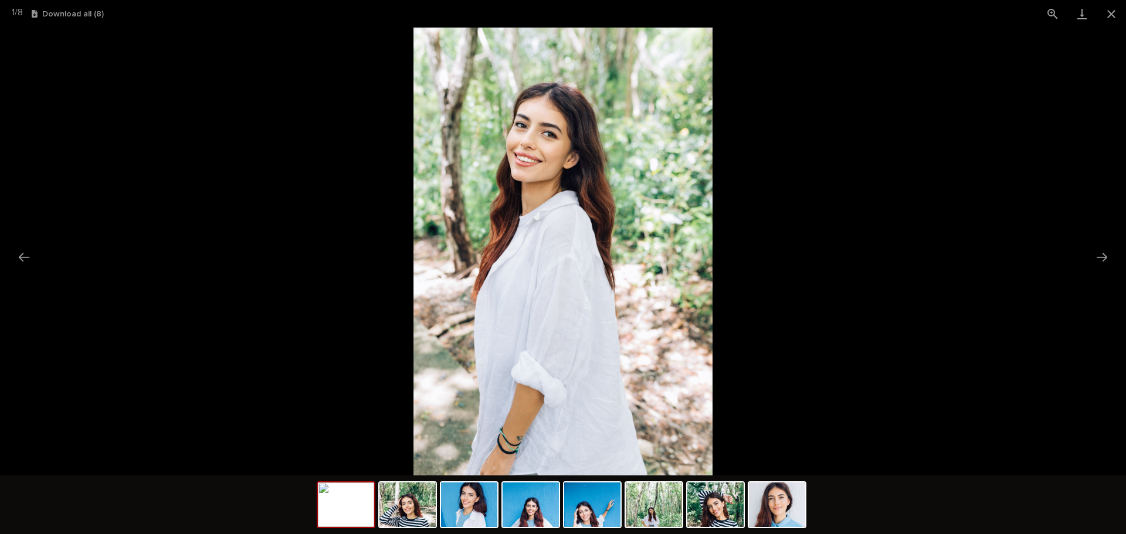
click at [928, 278] on picture at bounding box center [563, 252] width 1126 height 448
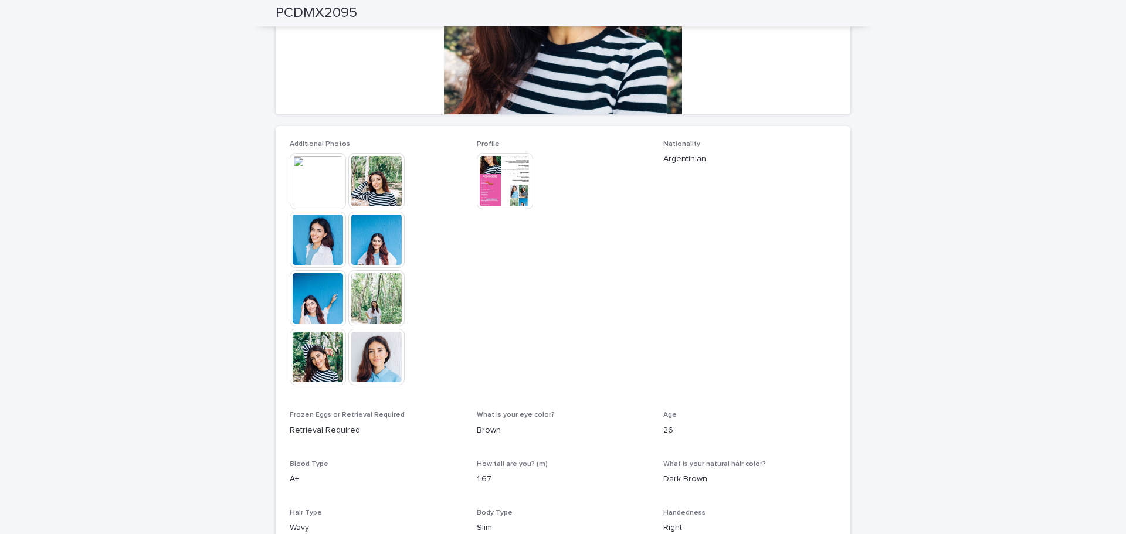
scroll to position [52, 0]
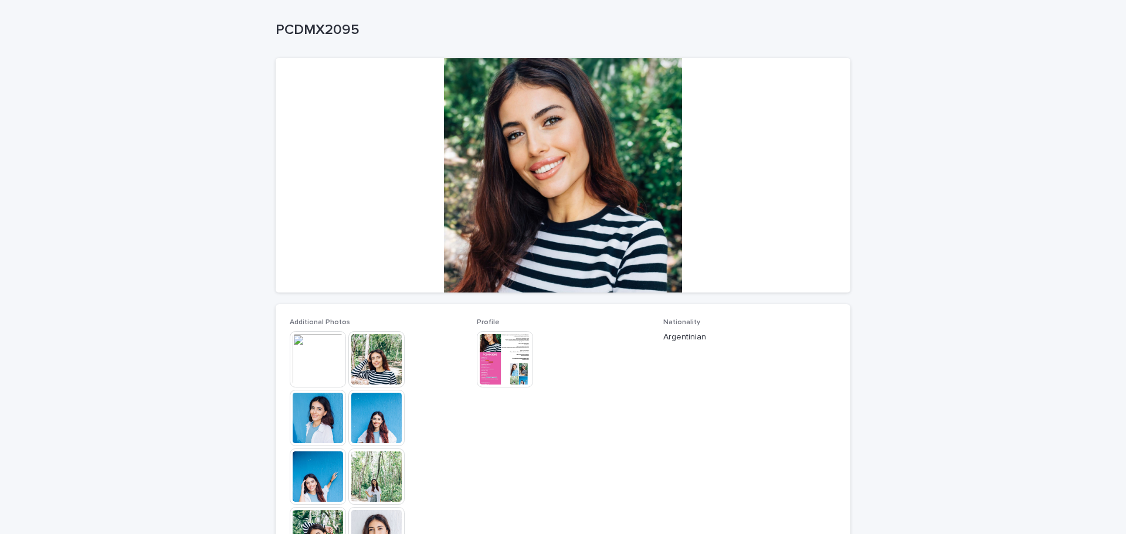
click at [500, 344] on img at bounding box center [505, 359] width 56 height 56
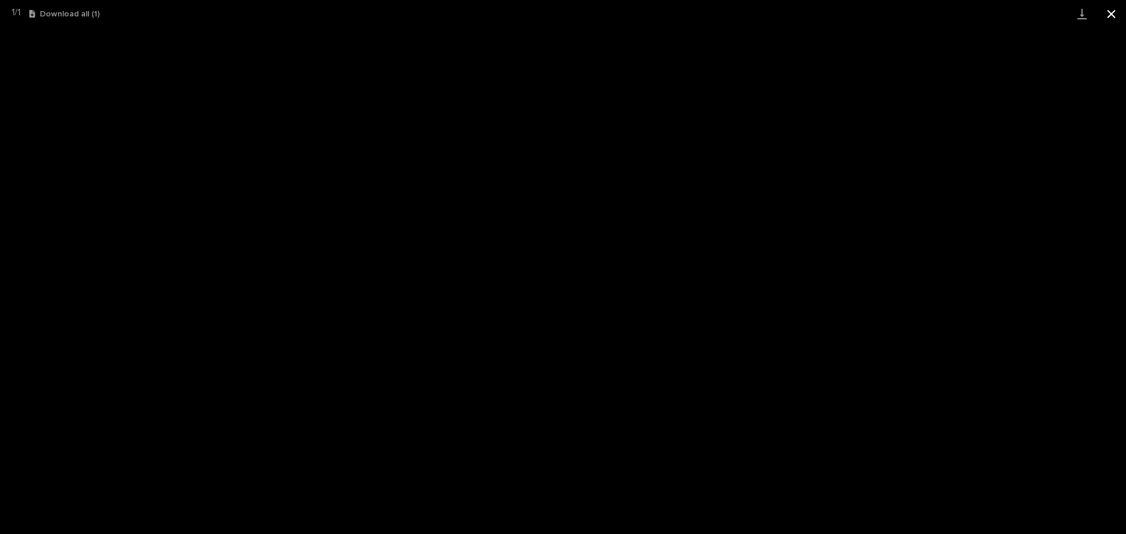
click at [1112, 16] on button "Close gallery" at bounding box center [1110, 14] width 29 height 28
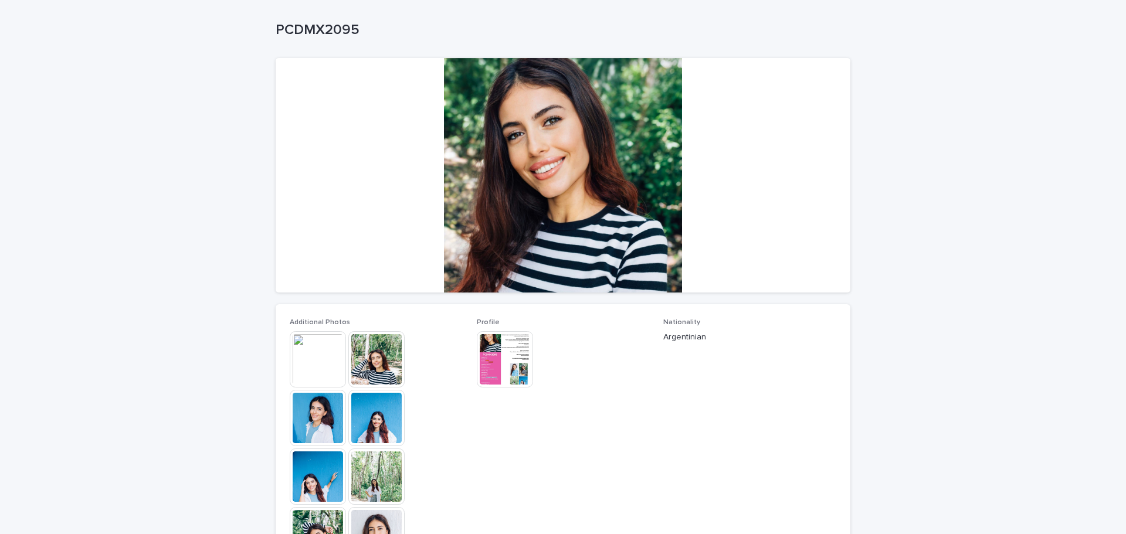
click at [375, 354] on img at bounding box center [376, 359] width 56 height 56
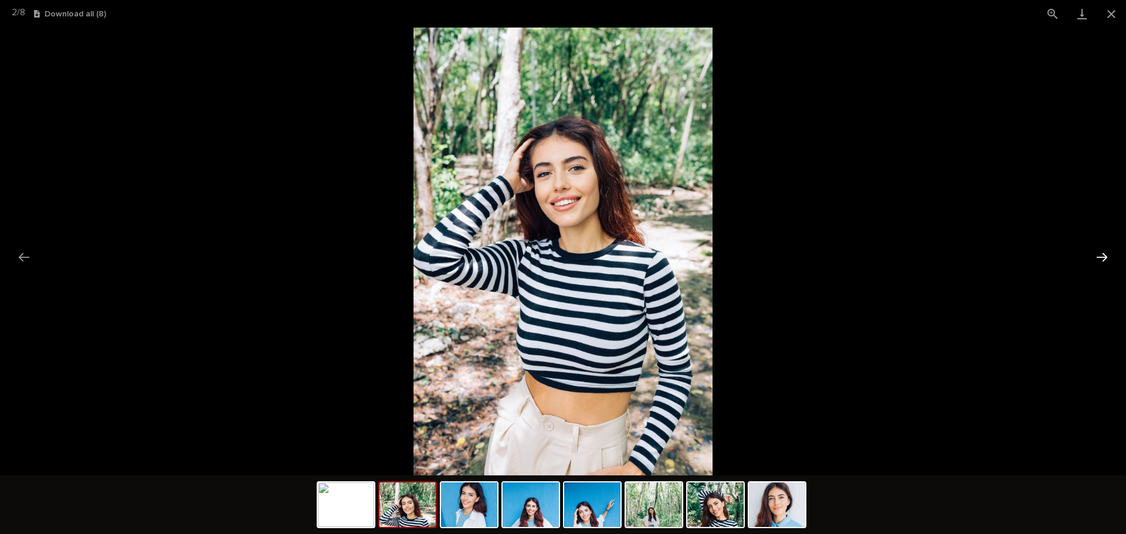
click at [1093, 257] on button "Next slide" at bounding box center [1101, 257] width 25 height 23
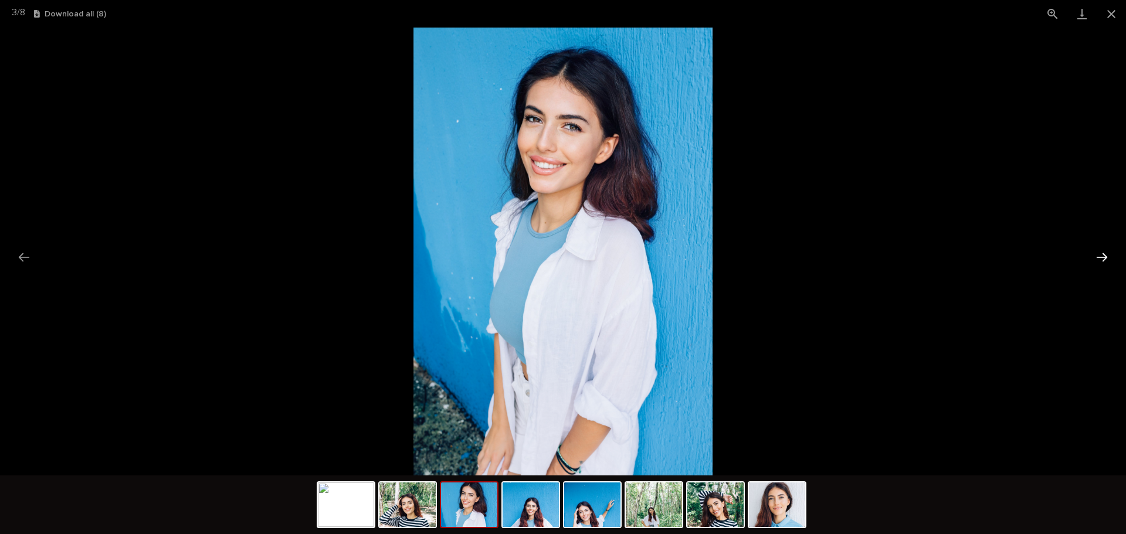
click at [1091, 260] on button "Next slide" at bounding box center [1101, 257] width 25 height 23
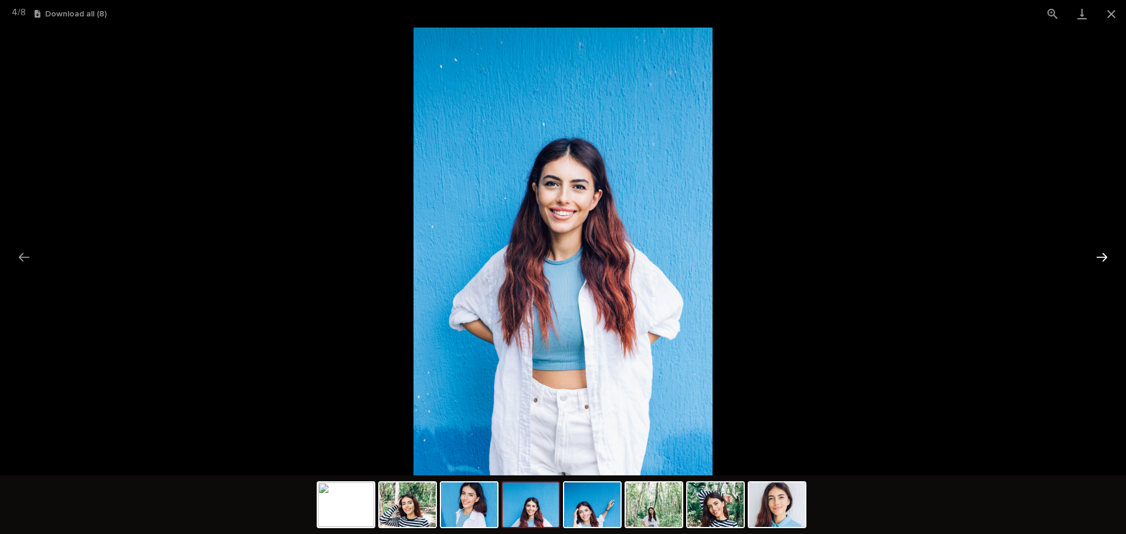
click at [1091, 261] on button "Next slide" at bounding box center [1101, 257] width 25 height 23
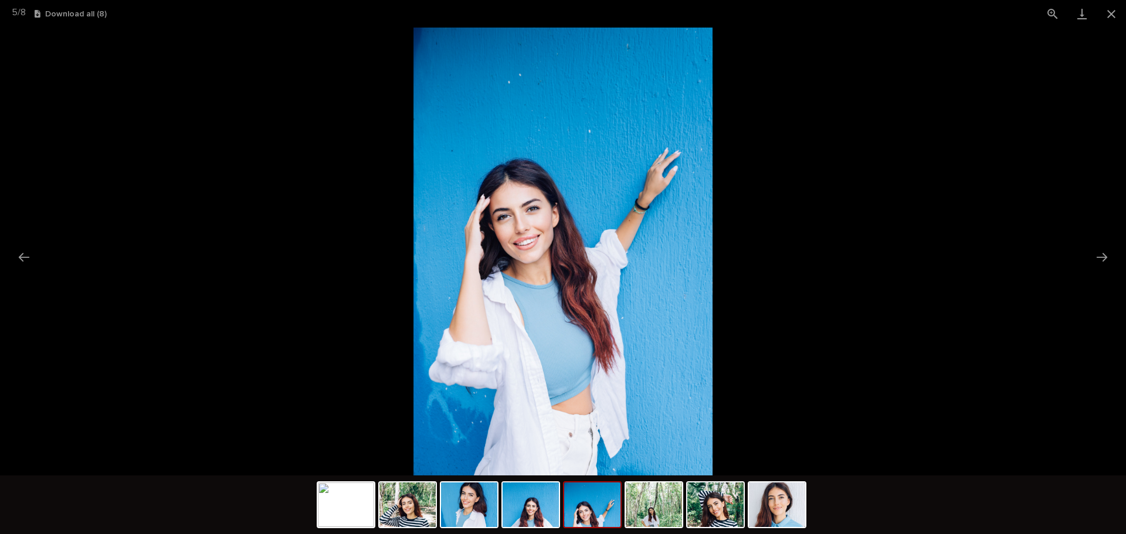
click at [1088, 261] on picture at bounding box center [563, 252] width 1126 height 448
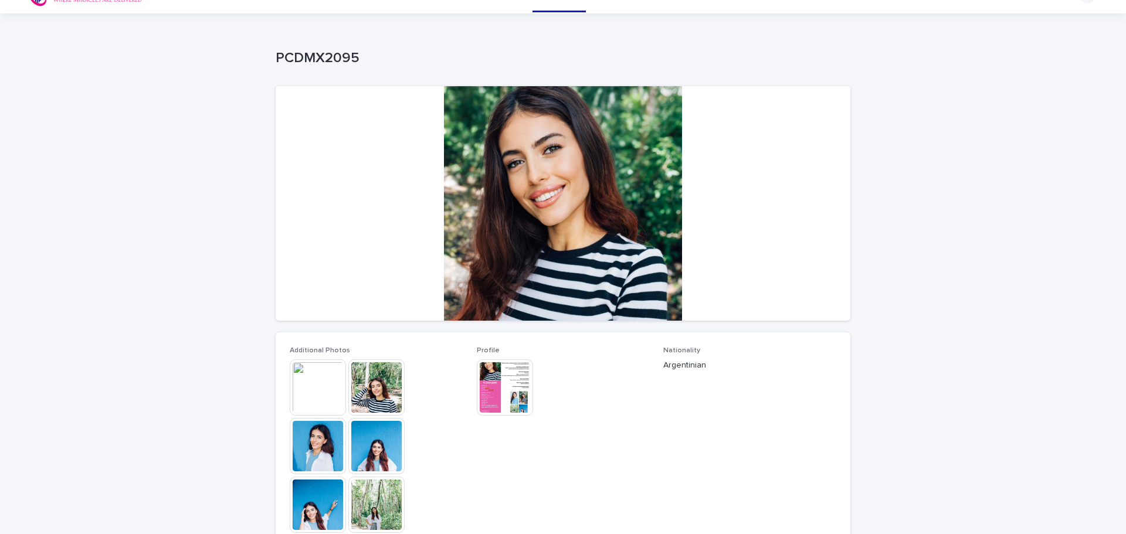
scroll to position [0, 0]
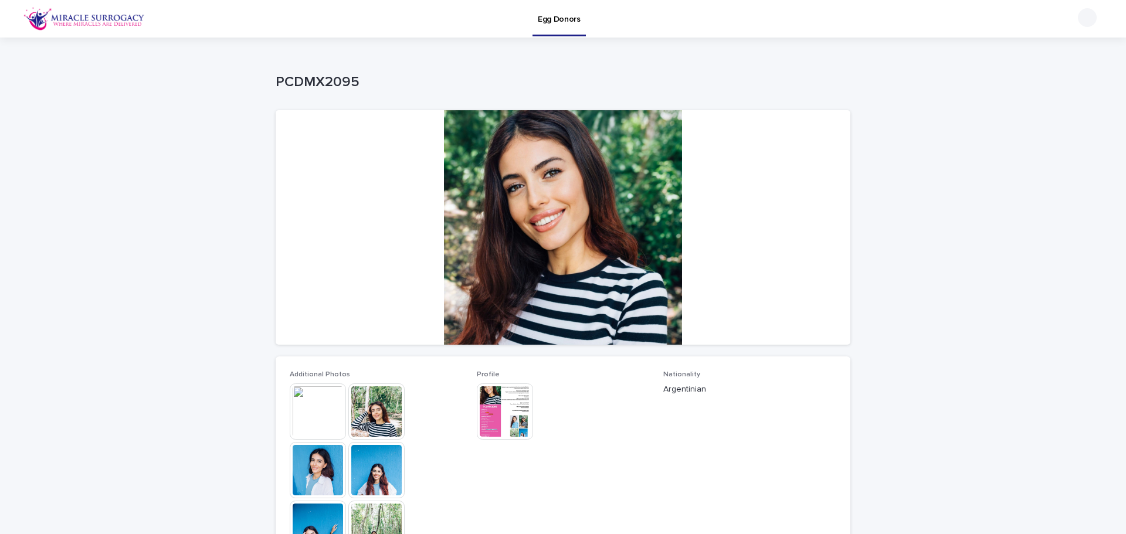
click at [114, 26] on img at bounding box center [83, 18] width 121 height 23
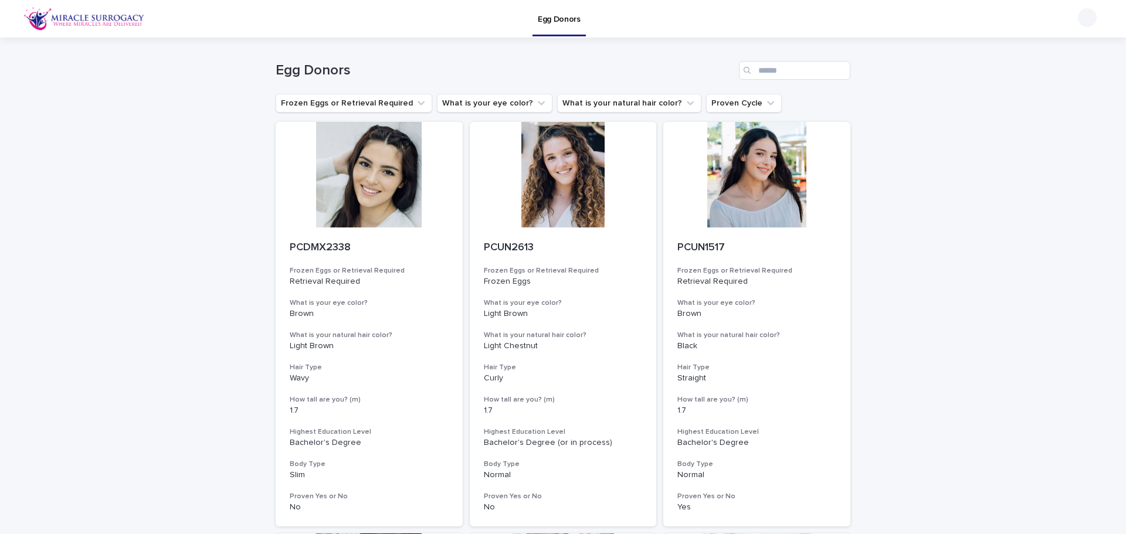
click at [31, 9] on img at bounding box center [83, 18] width 121 height 23
click at [66, 11] on img at bounding box center [83, 18] width 121 height 23
click at [75, 16] on img at bounding box center [83, 18] width 121 height 23
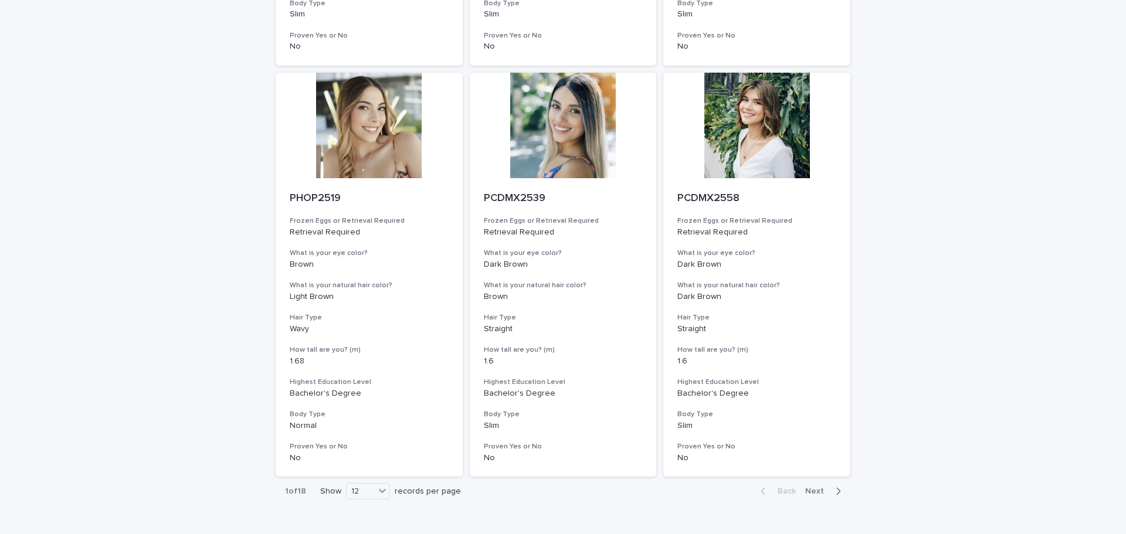
scroll to position [1347, 0]
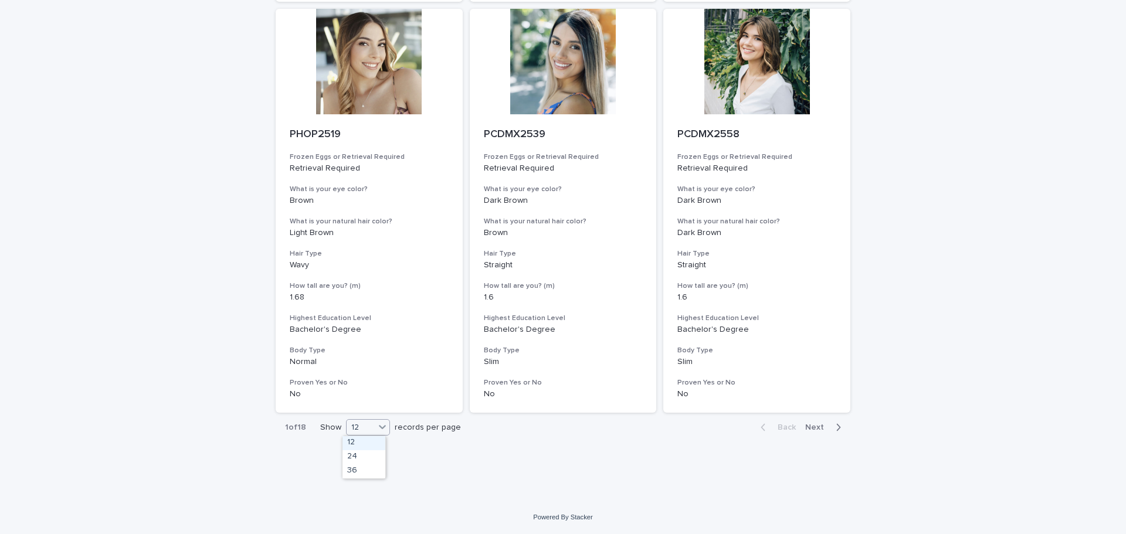
click at [348, 422] on div "12" at bounding box center [361, 428] width 28 height 12
click at [355, 470] on div "36" at bounding box center [363, 471] width 43 height 14
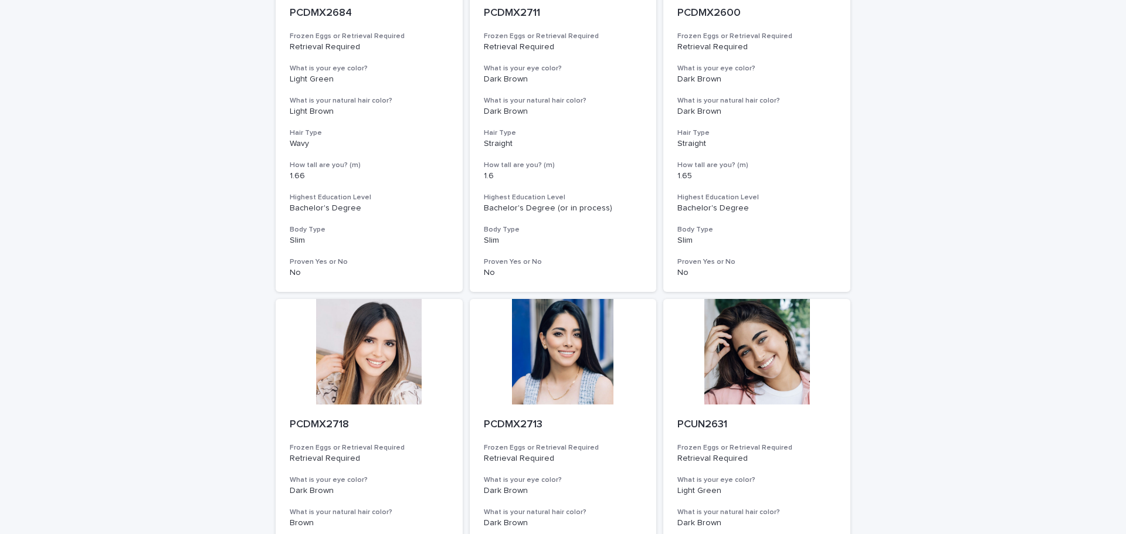
scroll to position [4044, 0]
